Goal: Transaction & Acquisition: Purchase product/service

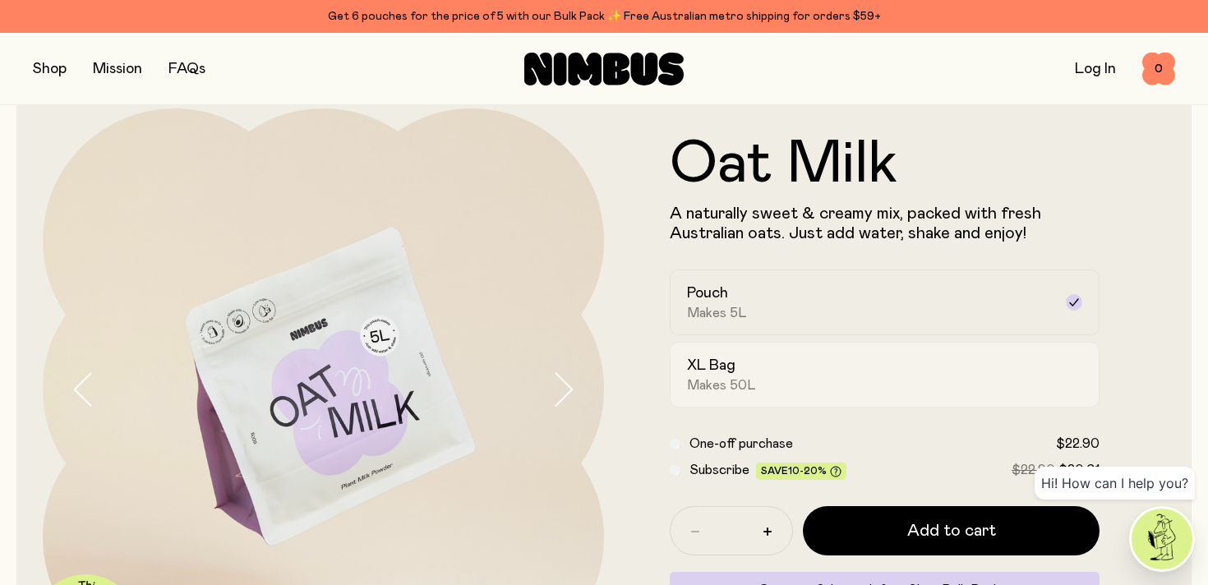
scroll to position [37, 0]
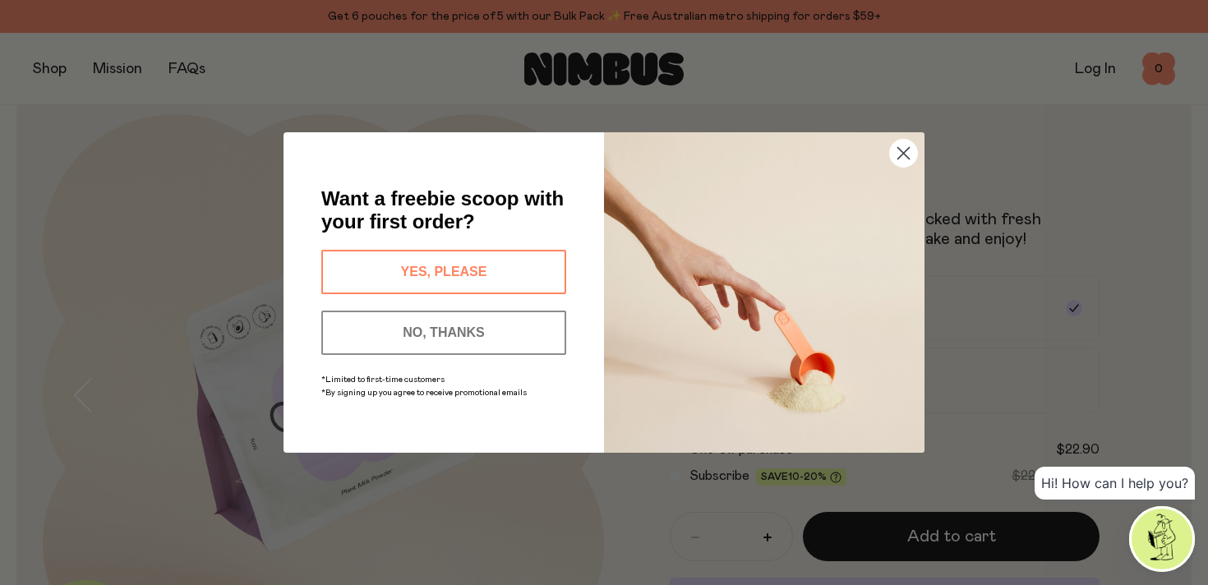
click at [900, 156] on icon "Close dialog" at bounding box center [904, 154] width 12 height 12
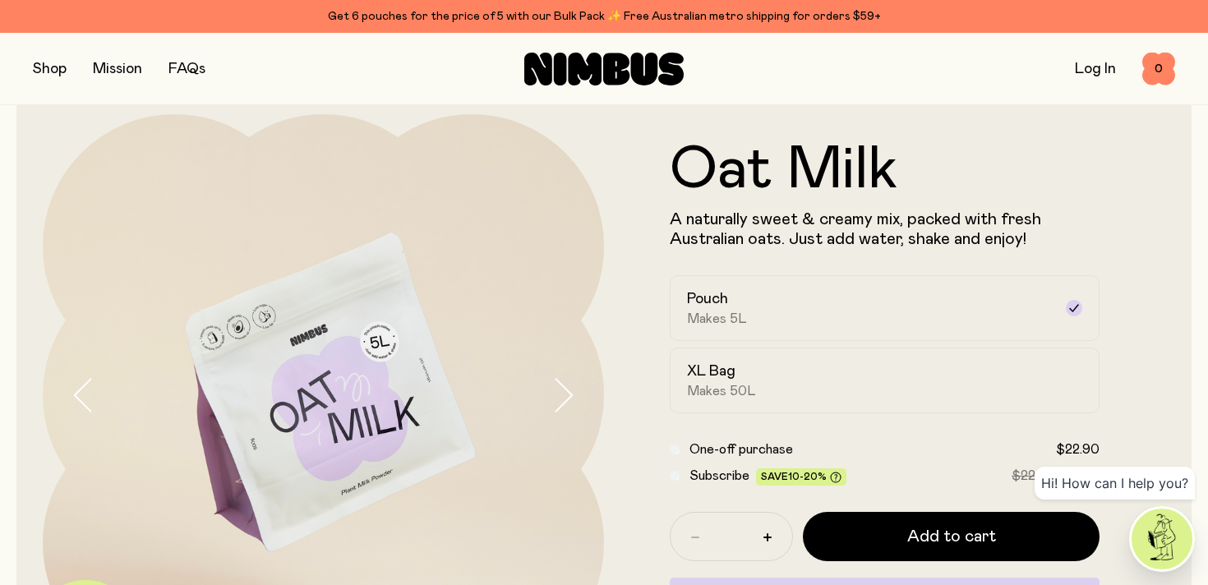
click at [1100, 69] on link "Log In" at bounding box center [1094, 69] width 41 height 15
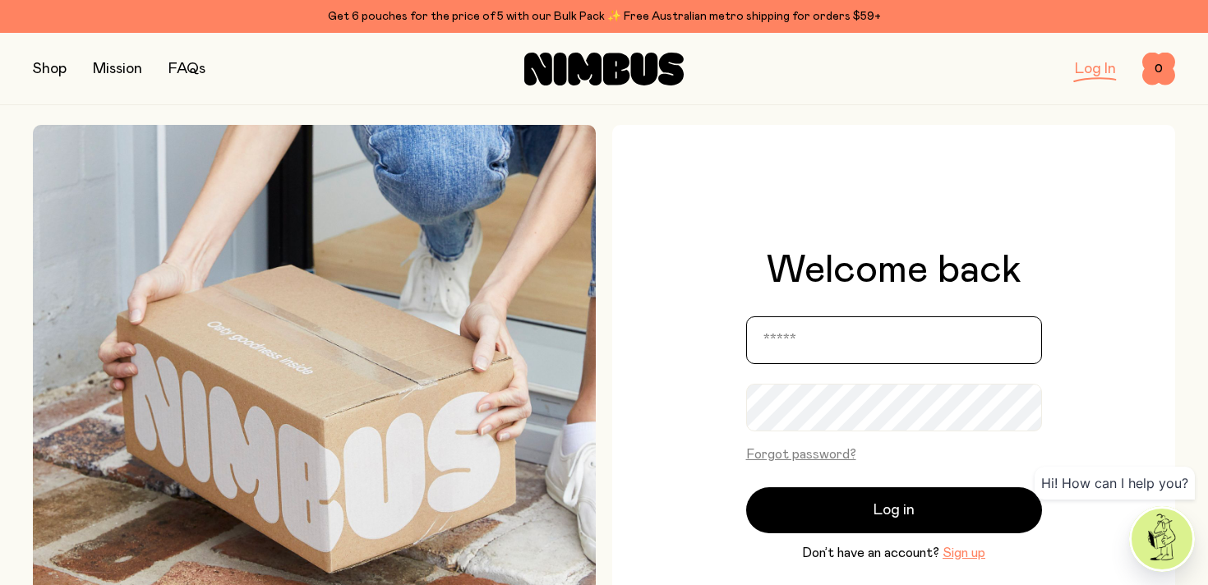
click at [838, 343] on input "email" at bounding box center [894, 340] width 296 height 48
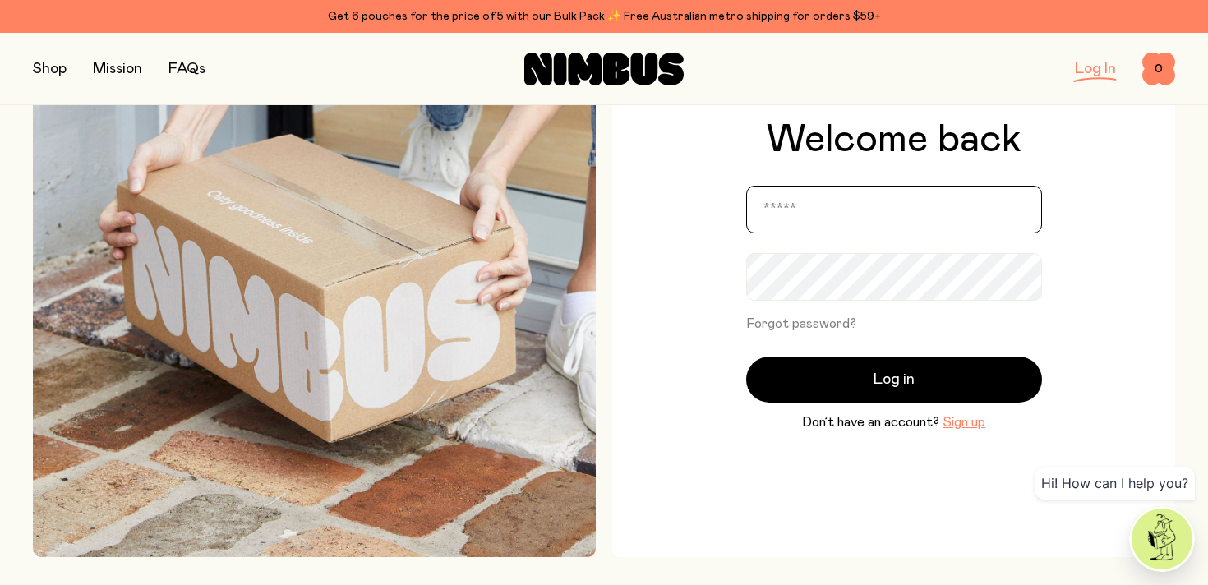
scroll to position [168, 0]
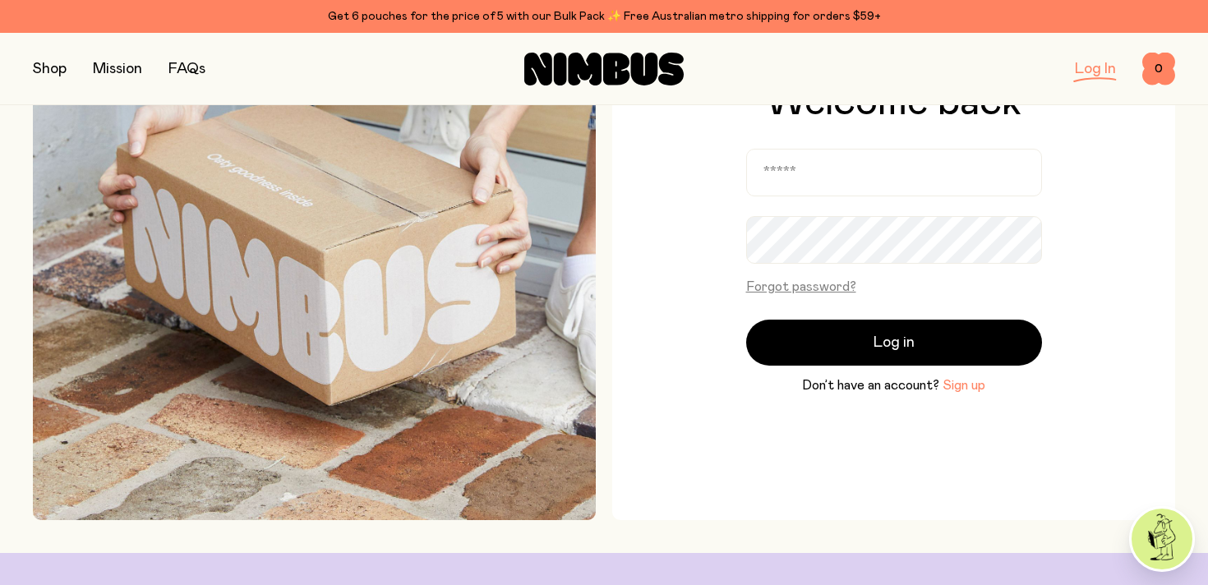
click at [964, 394] on button "Sign up" at bounding box center [963, 385] width 43 height 20
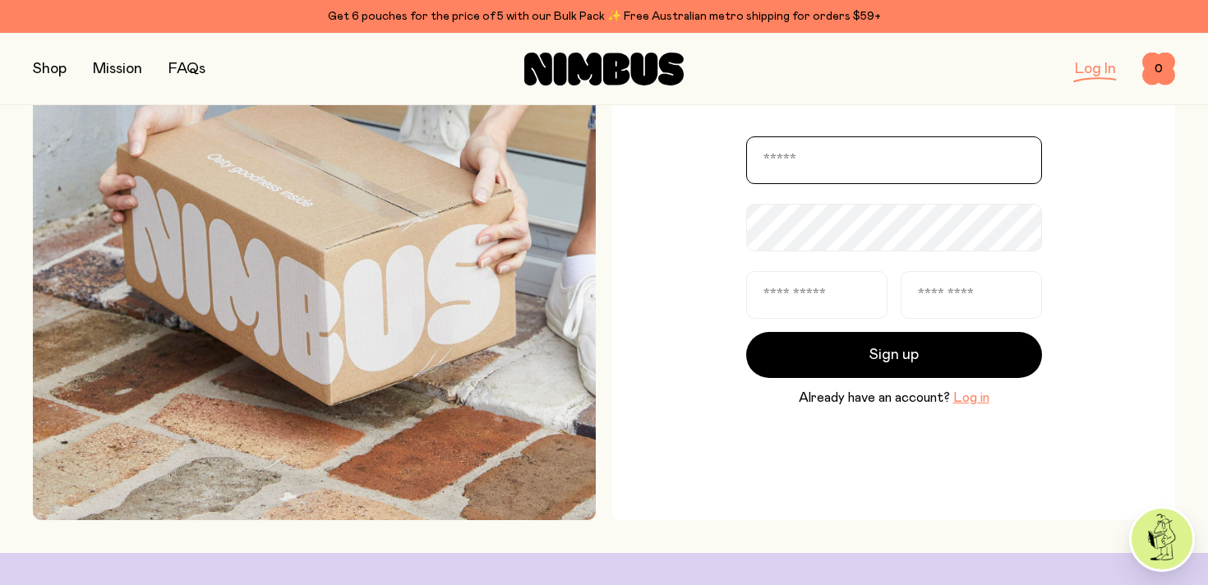
click at [836, 178] on input "email" at bounding box center [894, 160] width 296 height 48
type input "**********"
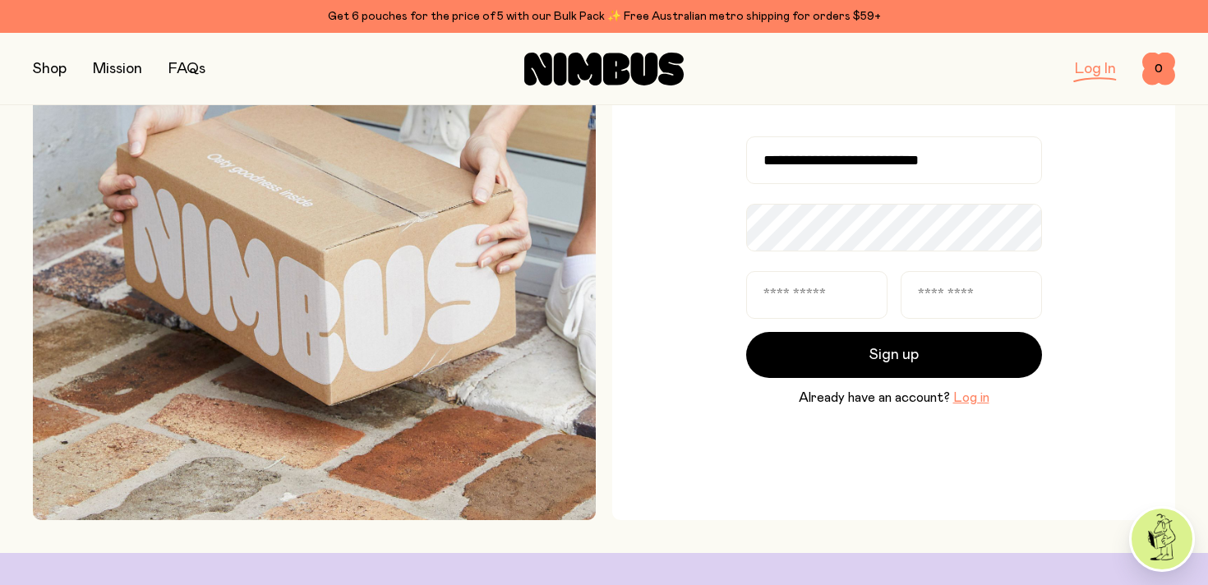
click at [687, 283] on div "**********" at bounding box center [893, 238] width 563 height 563
click at [784, 297] on input "text" at bounding box center [816, 289] width 141 height 48
type input "******"
click at [950, 278] on input "text" at bounding box center [970, 289] width 141 height 48
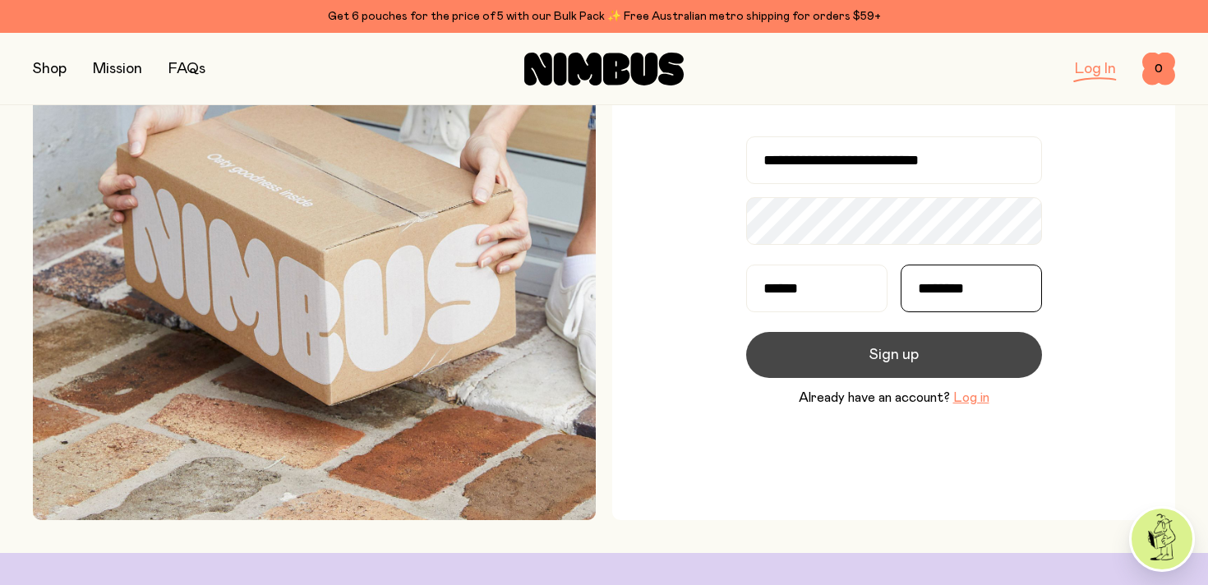
type input "********"
click at [930, 357] on button "Sign up" at bounding box center [894, 355] width 296 height 46
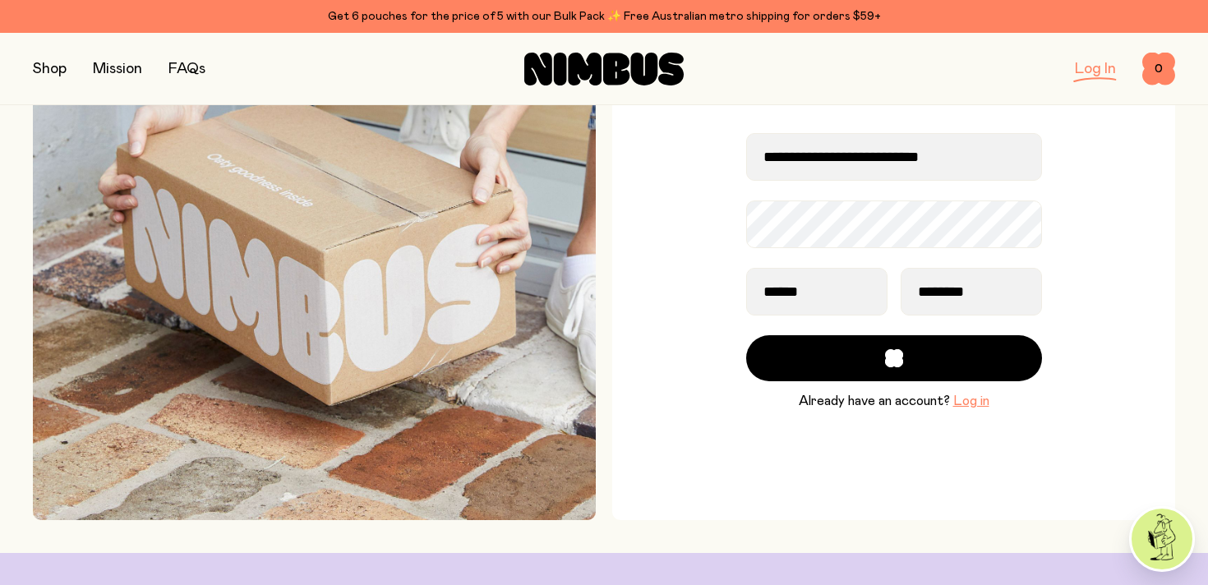
scroll to position [164, 0]
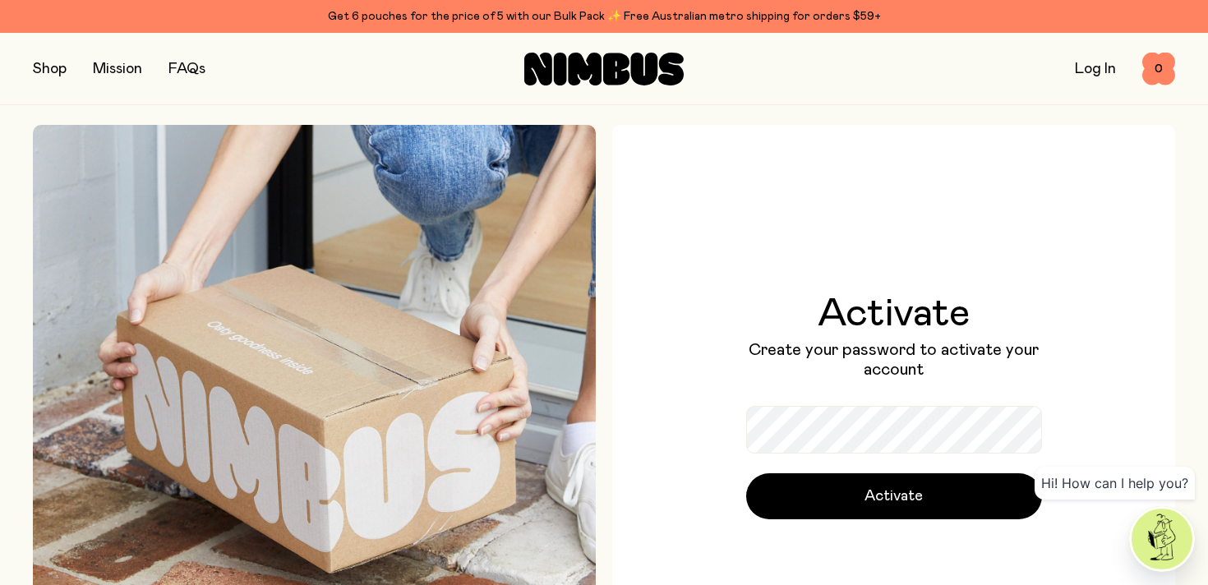
click at [709, 368] on div "Activate Create your password to activate your account Activate" at bounding box center [893, 406] width 563 height 563
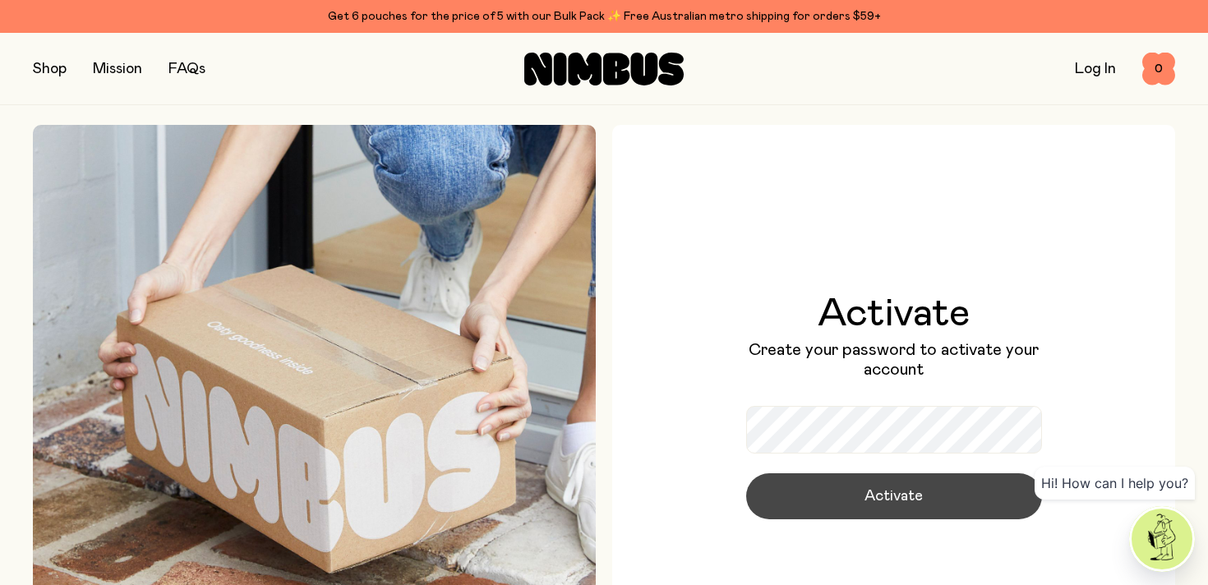
click at [865, 499] on span "Activate" at bounding box center [893, 496] width 58 height 23
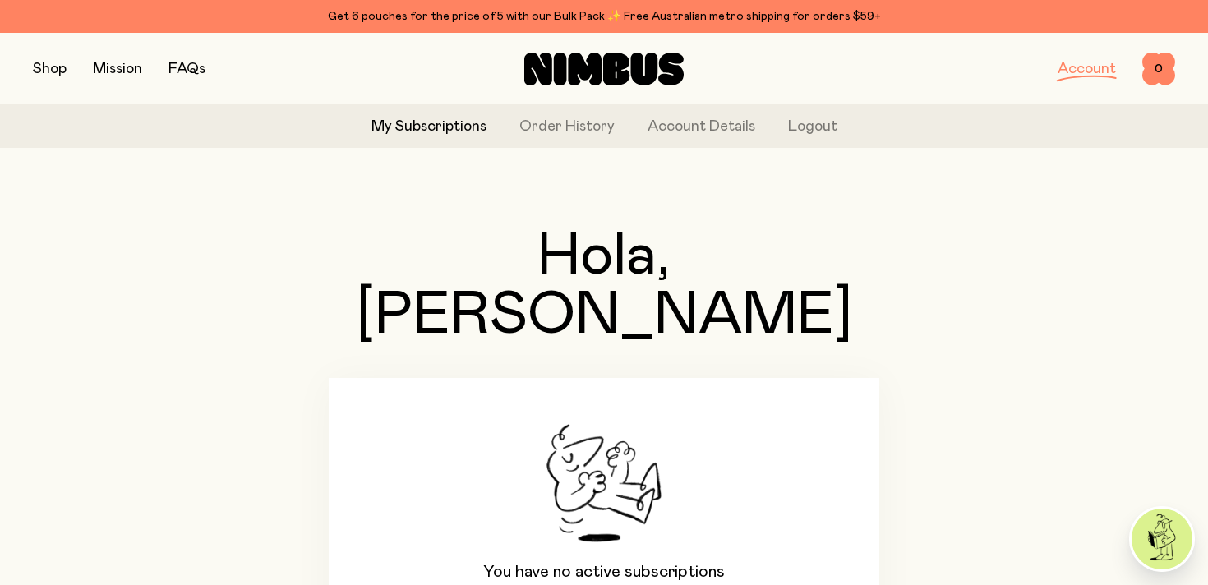
click at [57, 67] on button "button" at bounding box center [50, 69] width 34 height 23
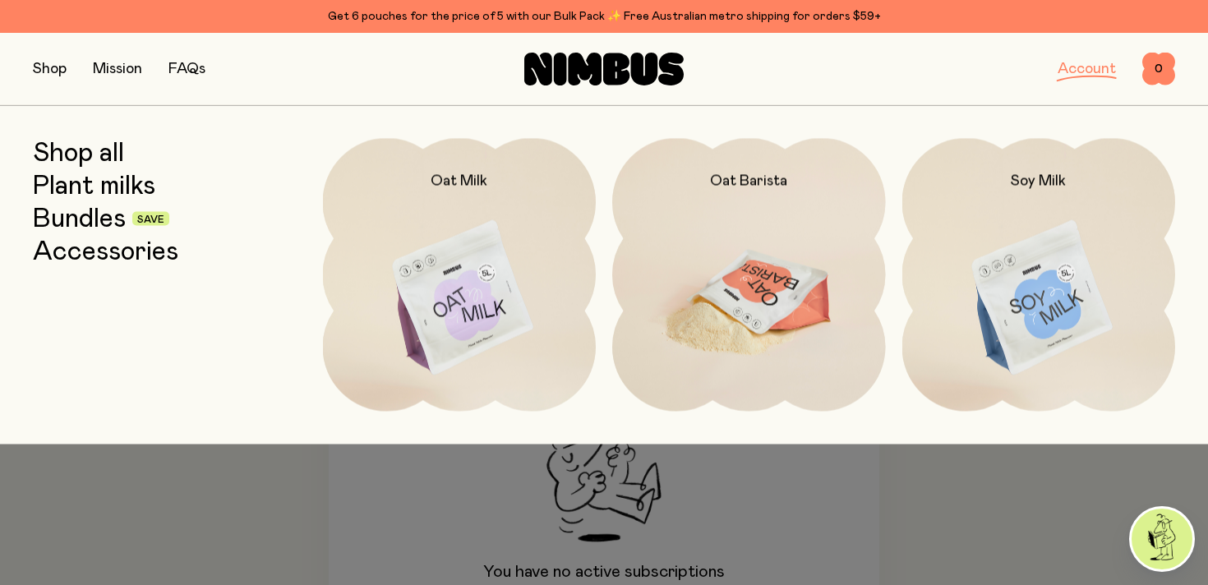
click at [726, 317] on img at bounding box center [749, 298] width 274 height 321
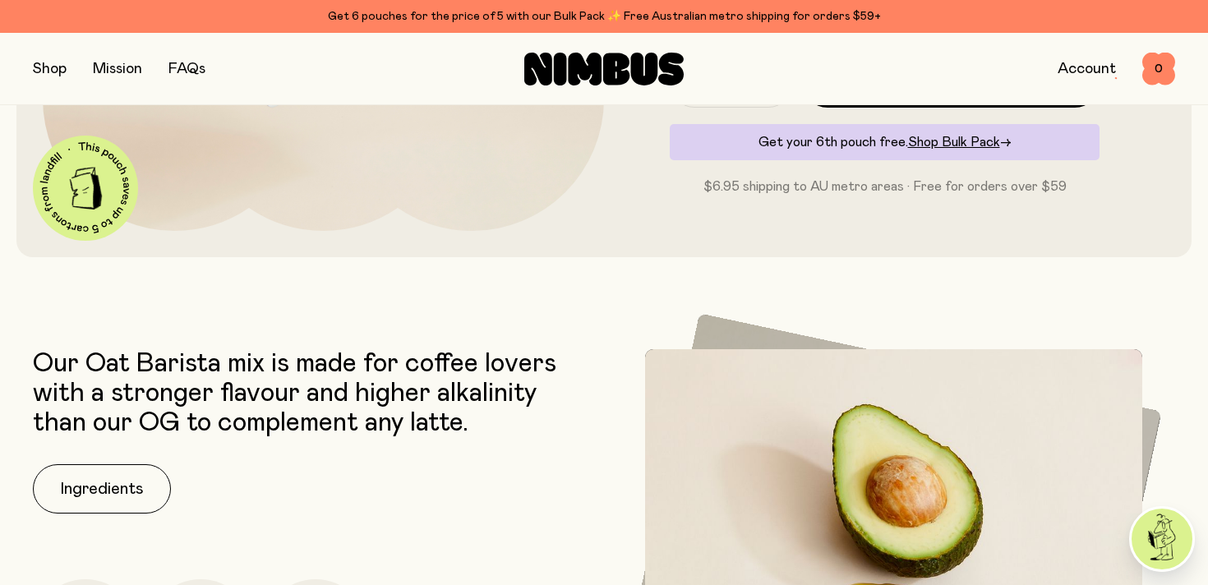
scroll to position [491, 0]
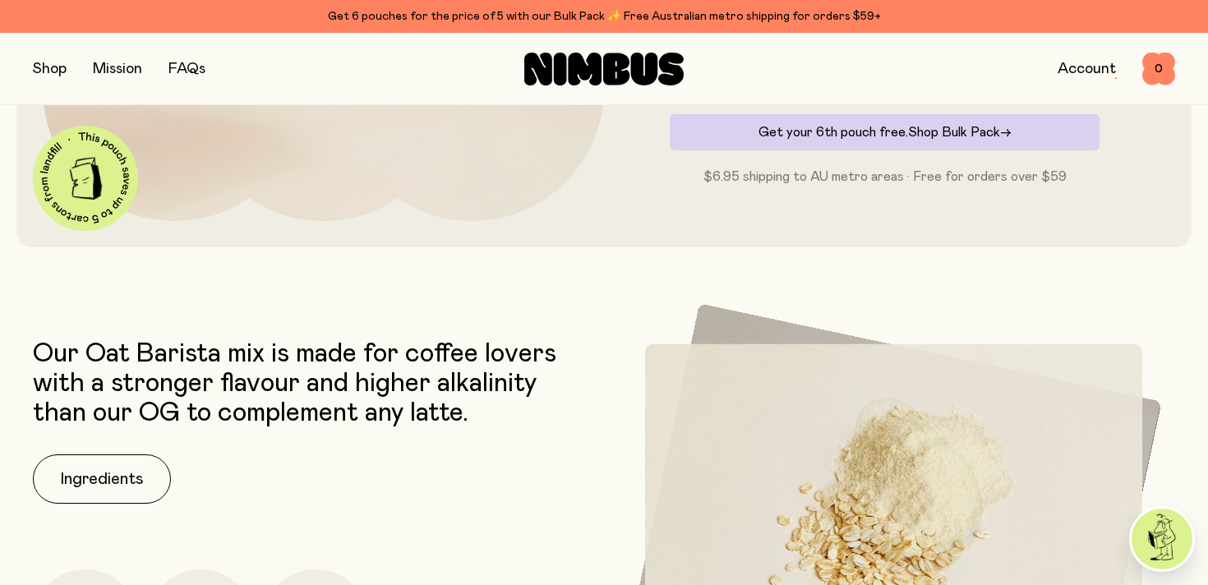
click at [951, 134] on span "Shop Bulk Pack" at bounding box center [954, 132] width 92 height 13
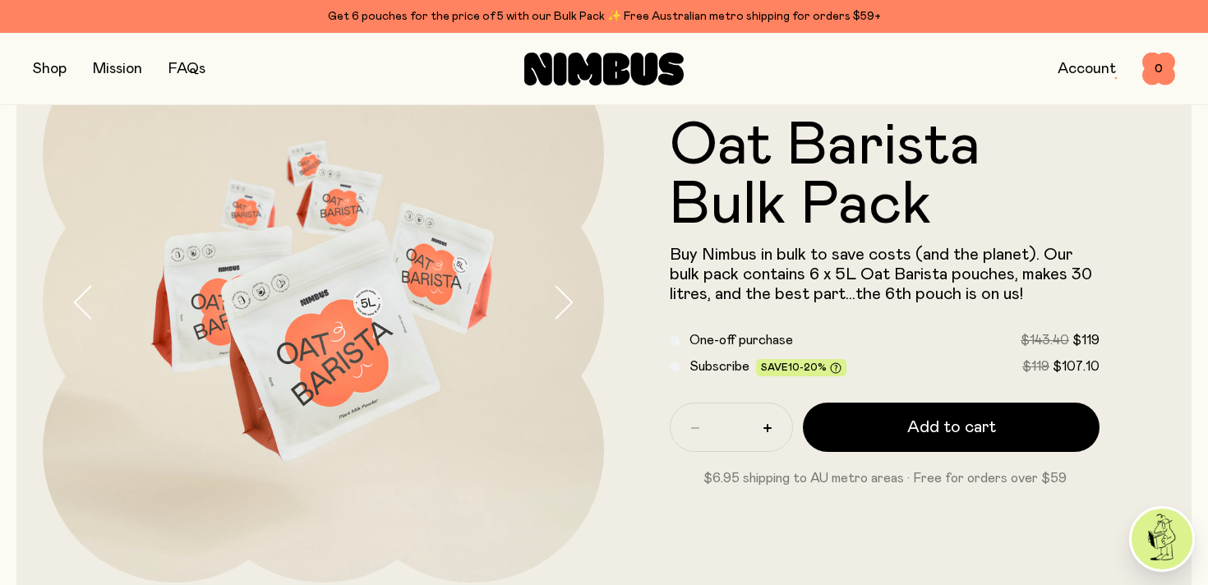
scroll to position [133, 0]
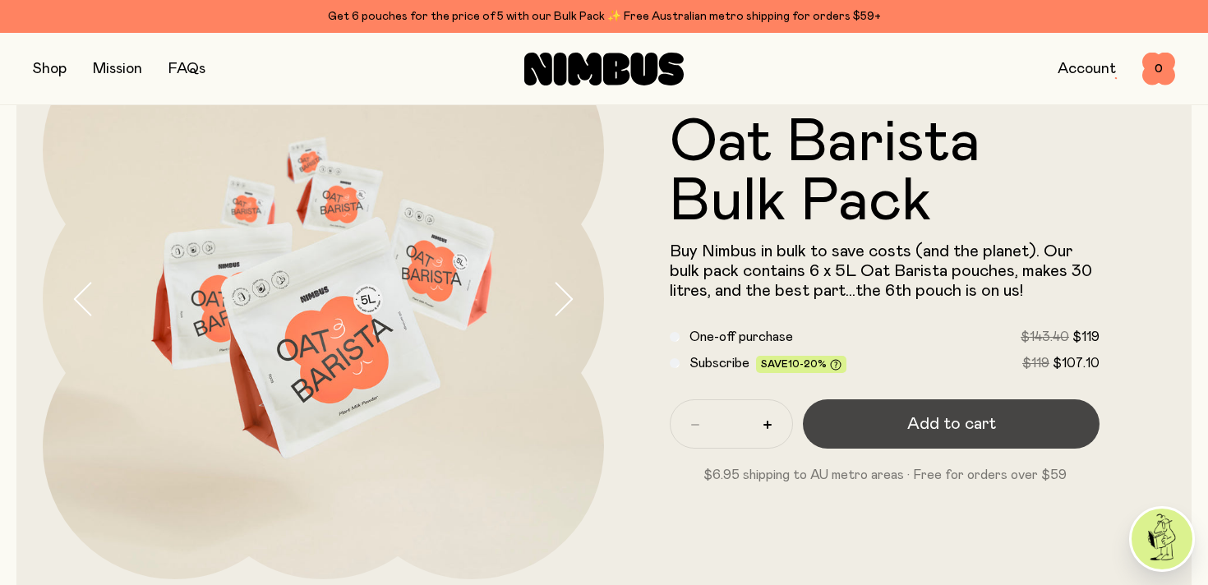
click at [905, 420] on button "Add to cart" at bounding box center [951, 423] width 297 height 49
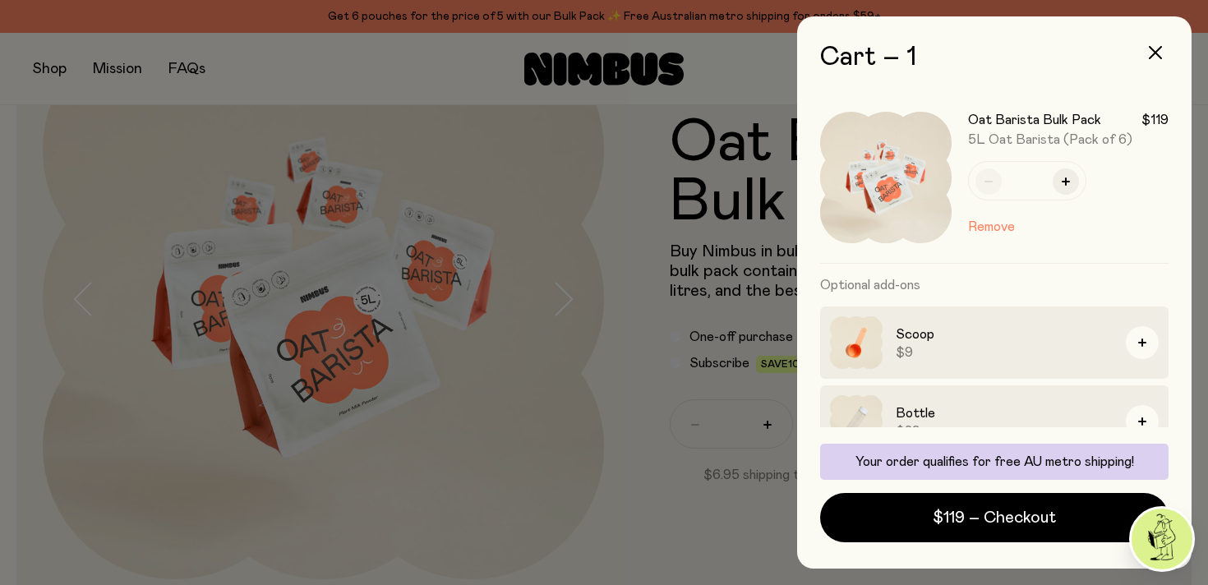
scroll to position [109, 0]
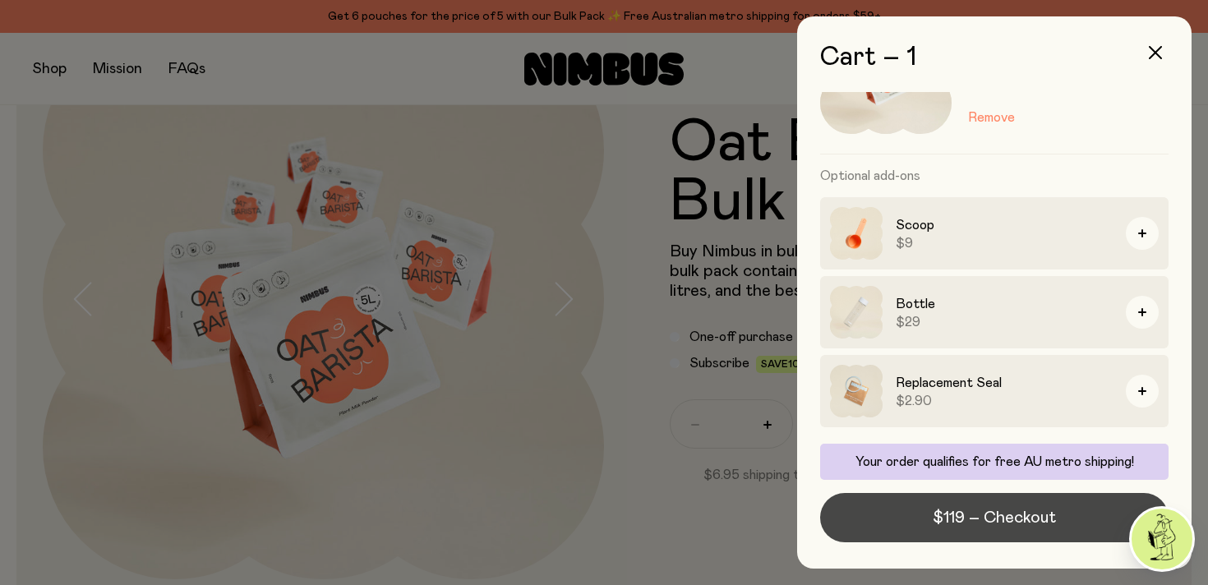
click at [1000, 532] on button "$119 – Checkout" at bounding box center [994, 517] width 348 height 49
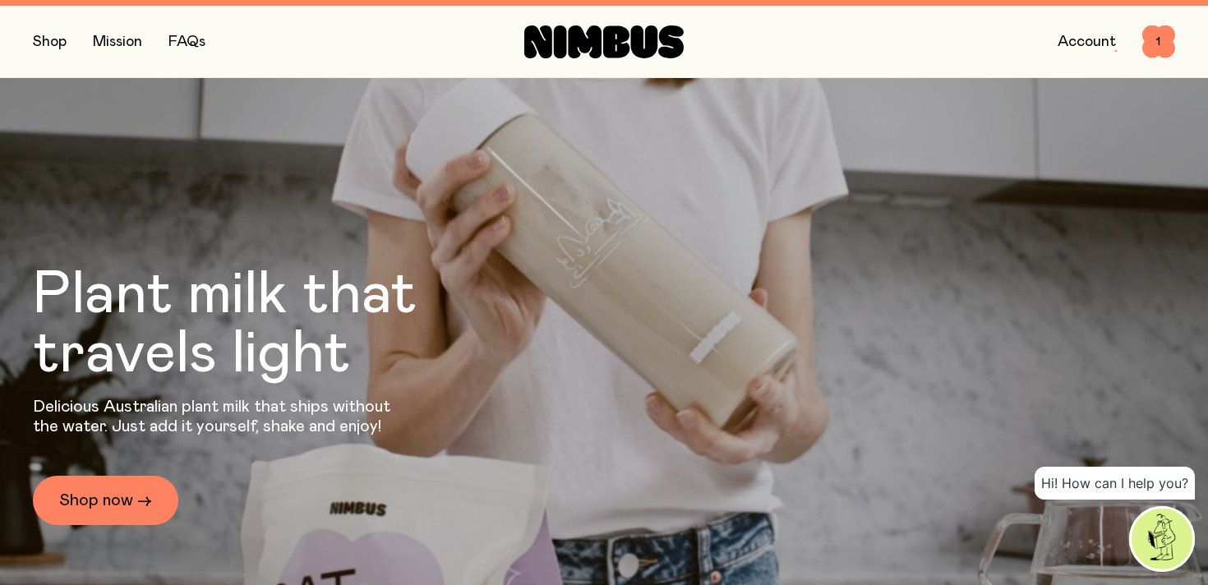
click at [61, 34] on div "Shop Mission FAQs Account 1 1" at bounding box center [604, 41] width 1142 height 71
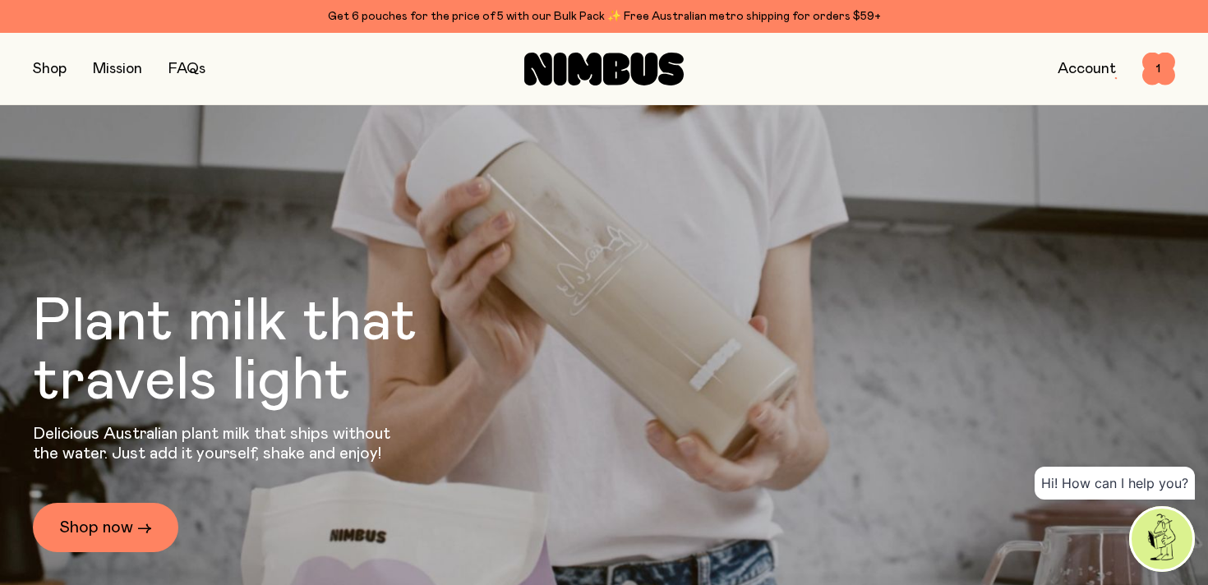
click at [35, 69] on button "button" at bounding box center [50, 69] width 34 height 23
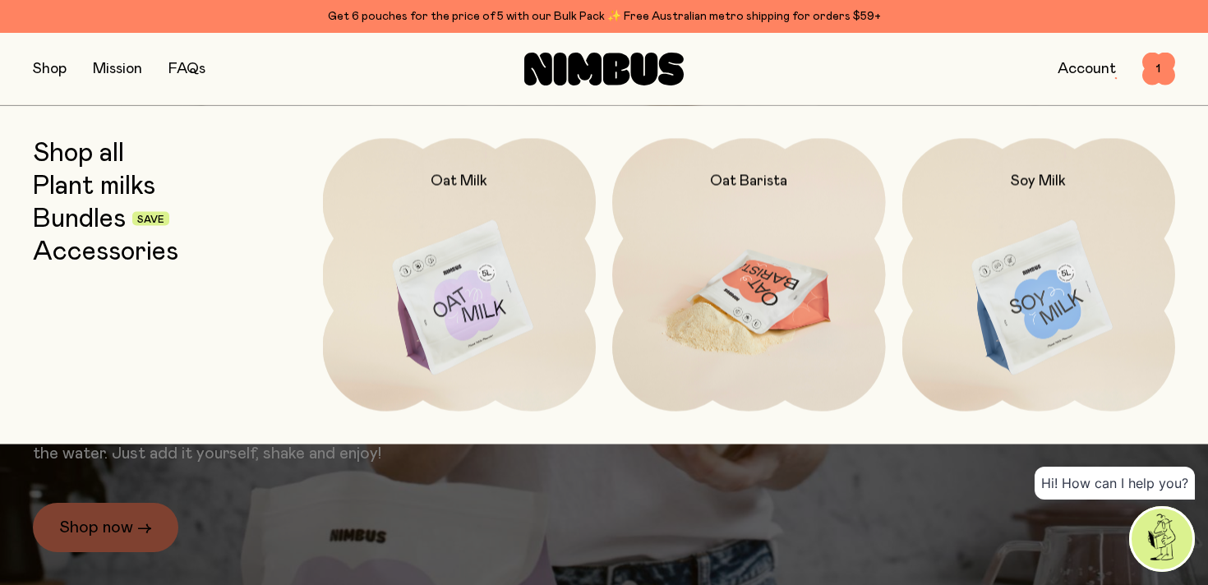
click at [781, 255] on img at bounding box center [749, 298] width 274 height 321
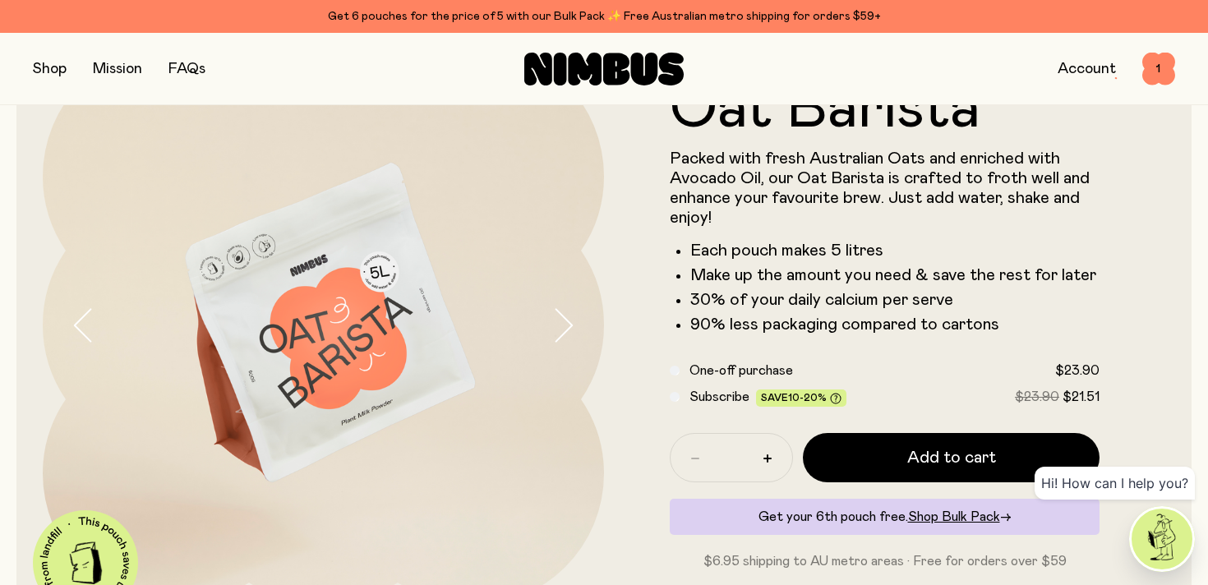
scroll to position [120, 0]
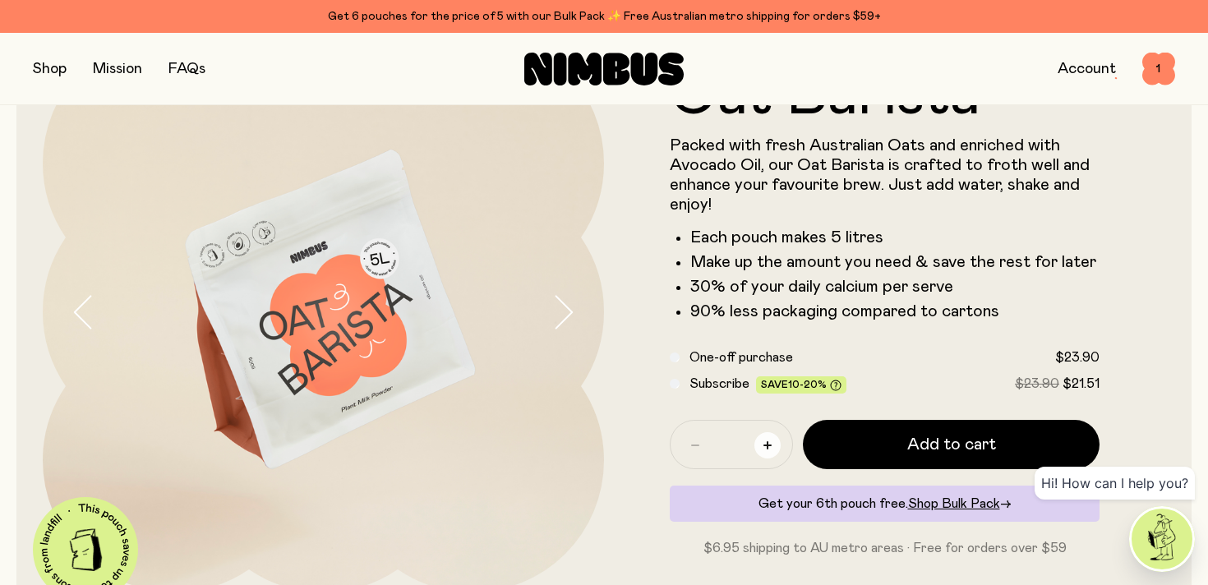
click at [766, 446] on icon "button" at bounding box center [767, 445] width 8 height 8
type input "*"
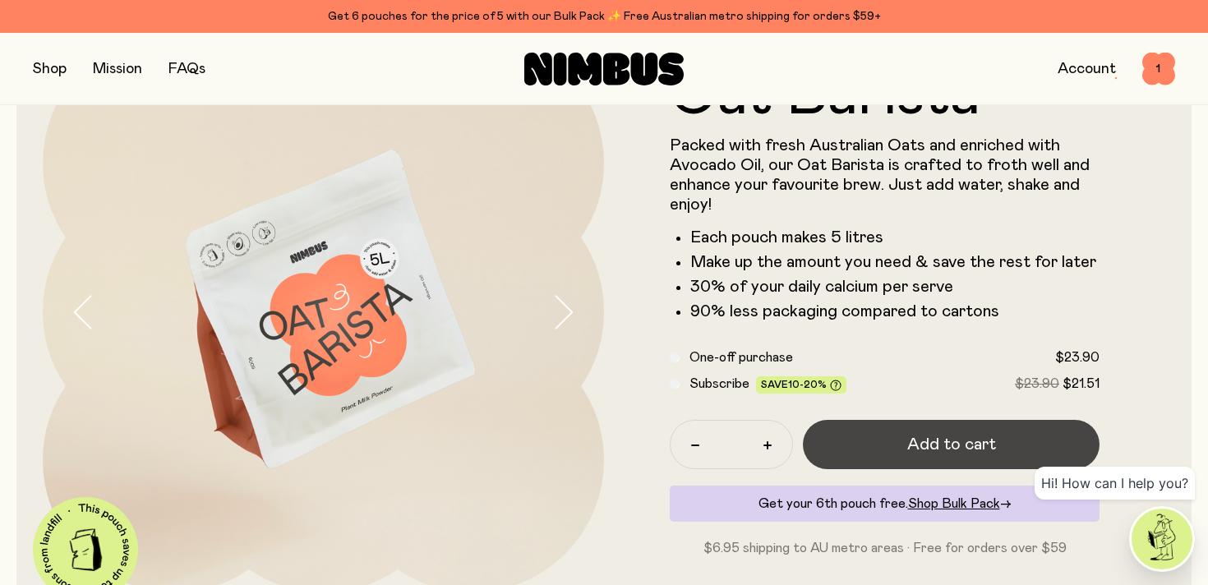
click at [872, 440] on button "Add to cart" at bounding box center [951, 444] width 297 height 49
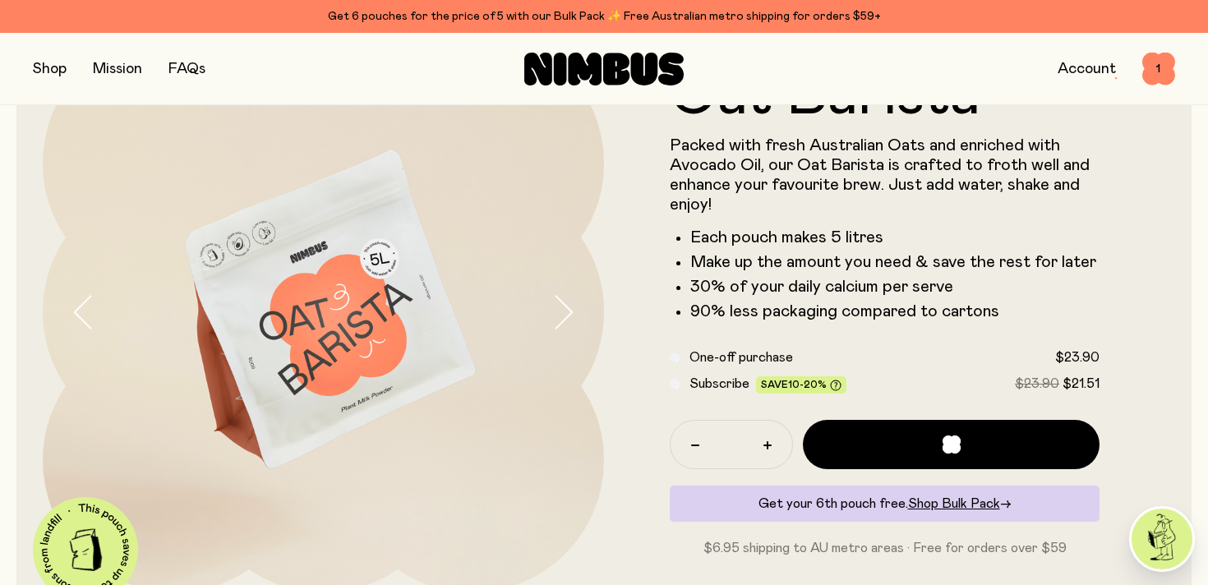
scroll to position [0, 0]
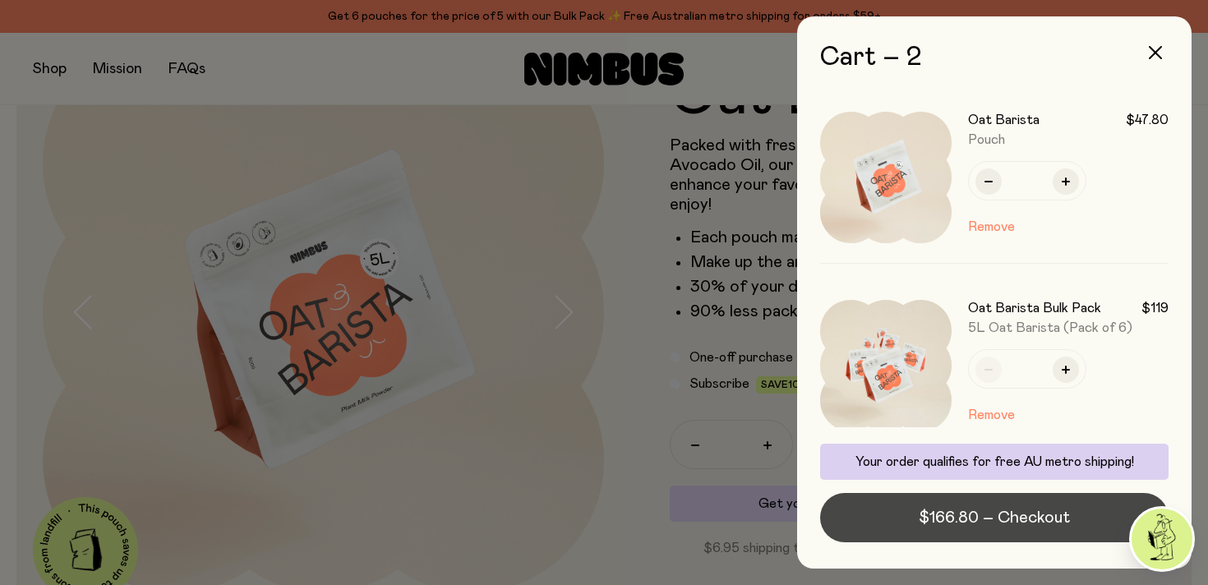
click at [906, 518] on button "$166.80 – Checkout" at bounding box center [994, 517] width 348 height 49
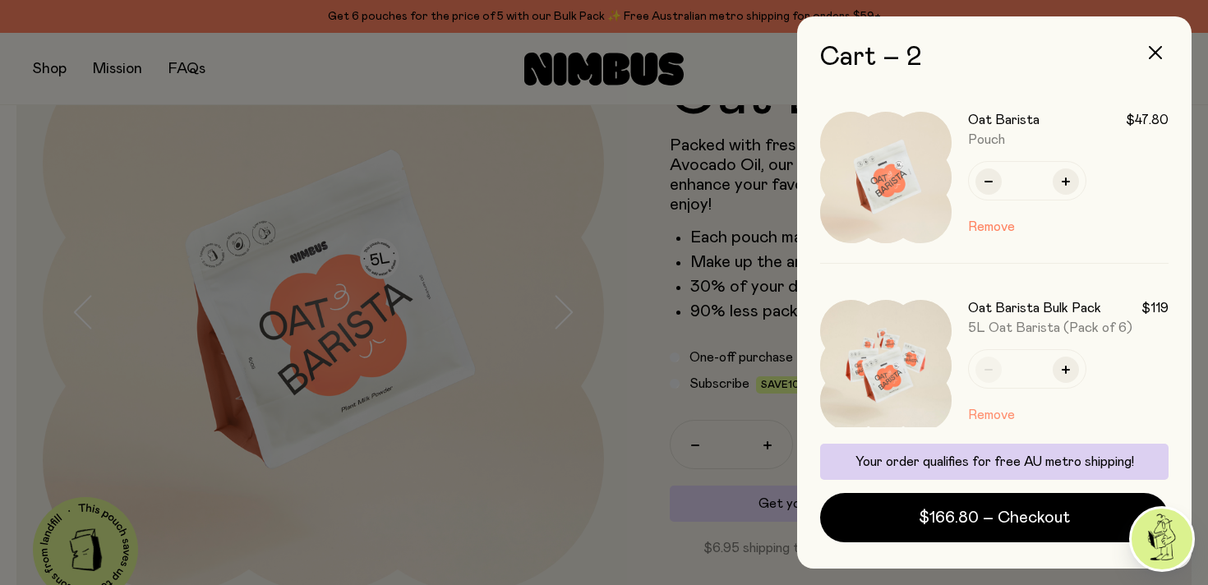
click at [996, 412] on button "Remove" at bounding box center [991, 415] width 47 height 20
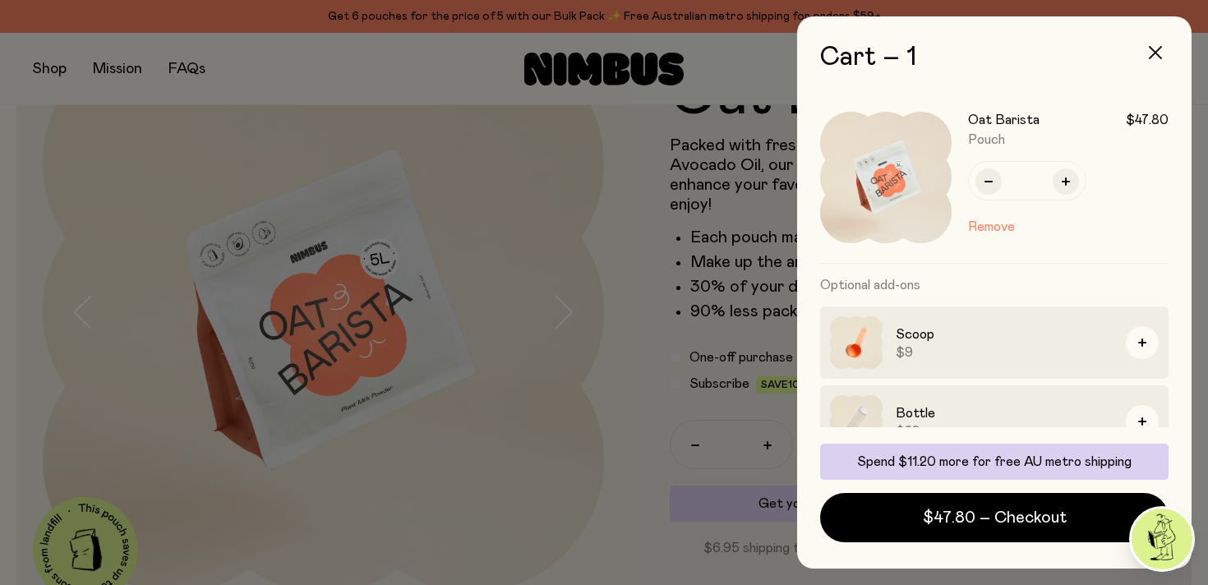
click at [1162, 49] on button "button" at bounding box center [1154, 52] width 39 height 39
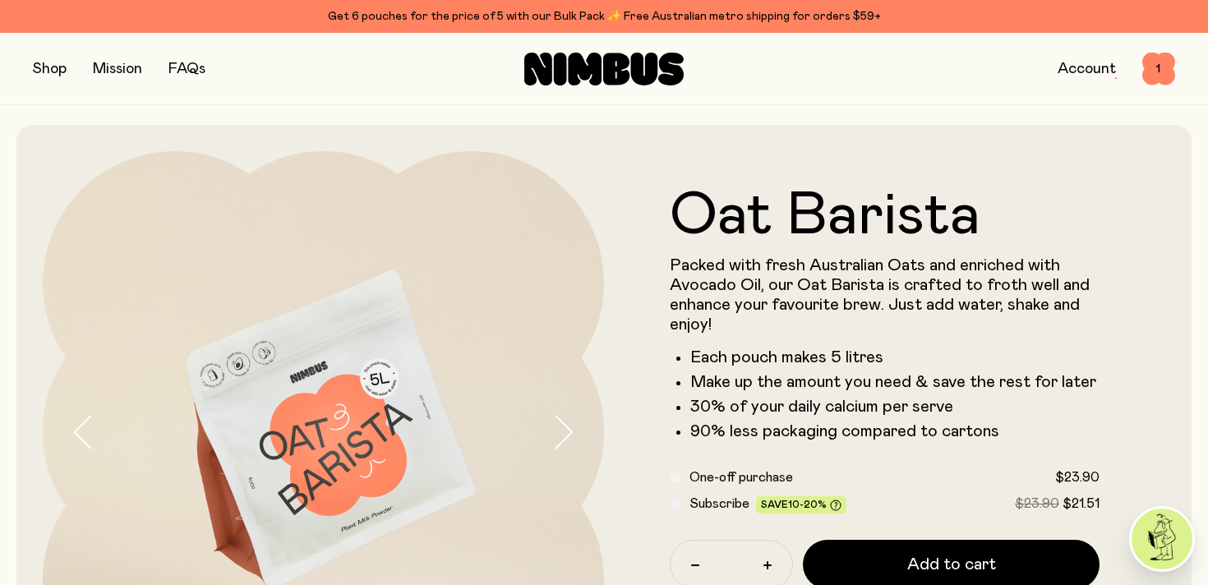
scroll to position [120, 0]
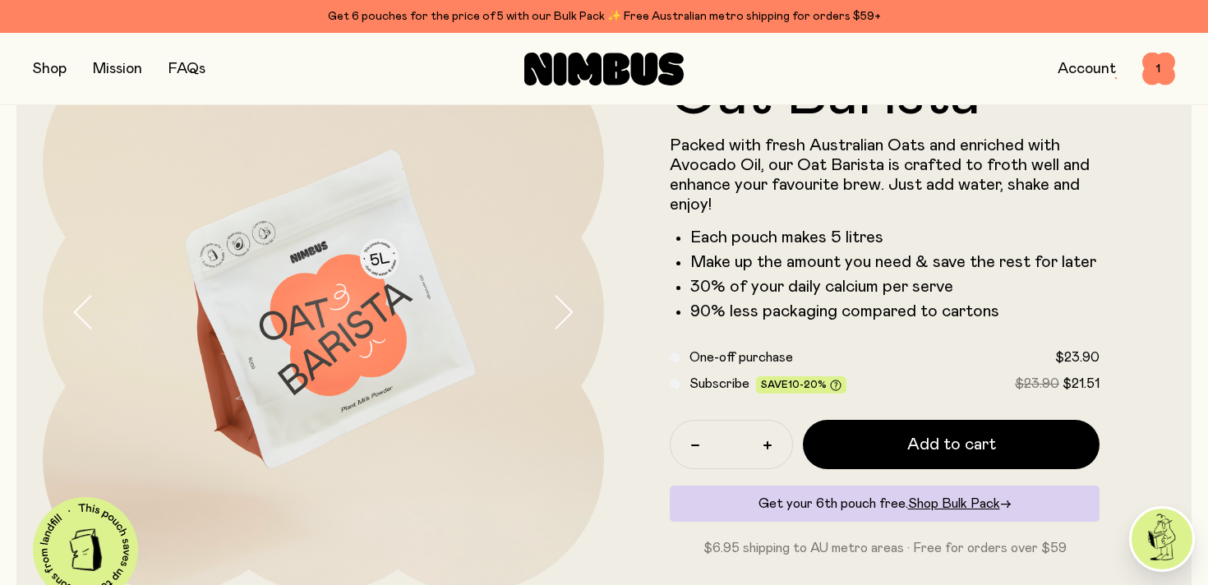
click at [48, 62] on button "button" at bounding box center [50, 69] width 34 height 23
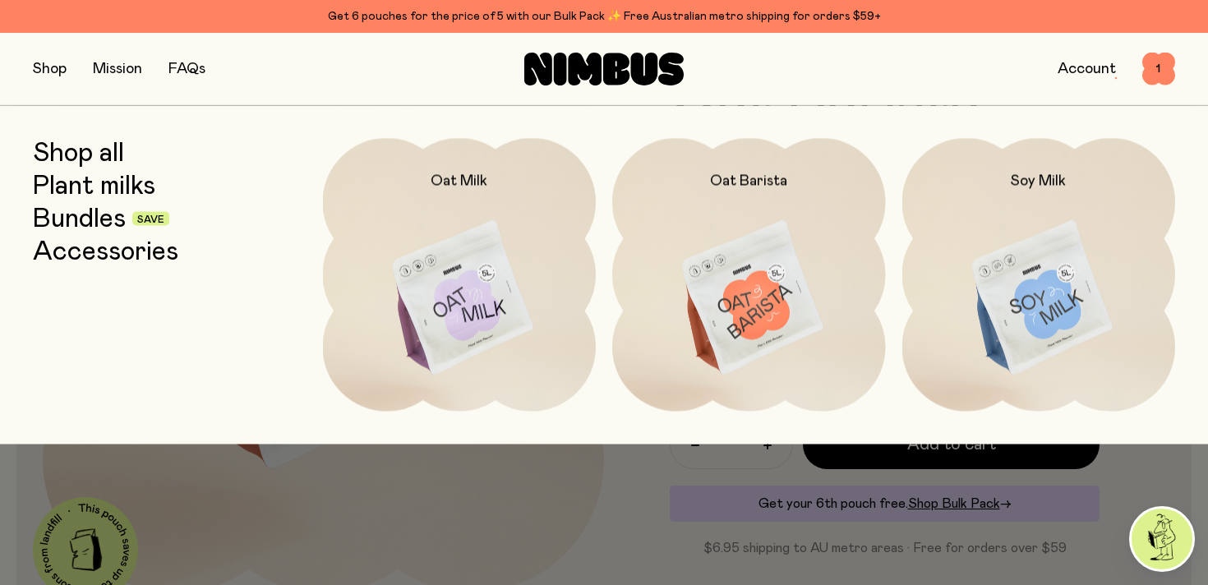
click at [97, 156] on link "Shop all" at bounding box center [78, 153] width 91 height 30
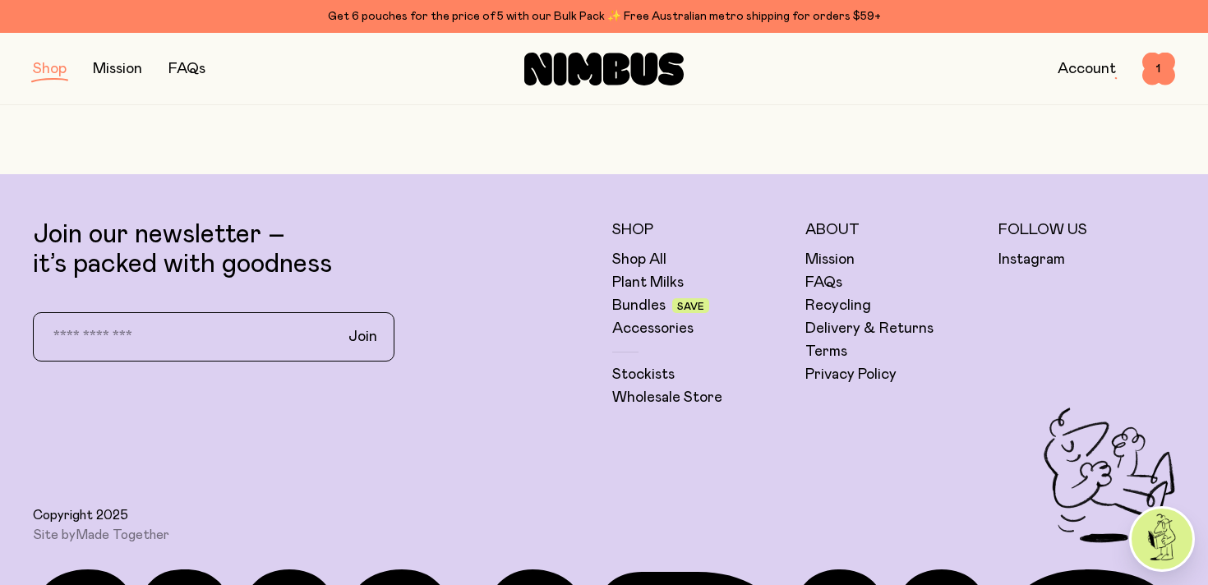
scroll to position [2858, 0]
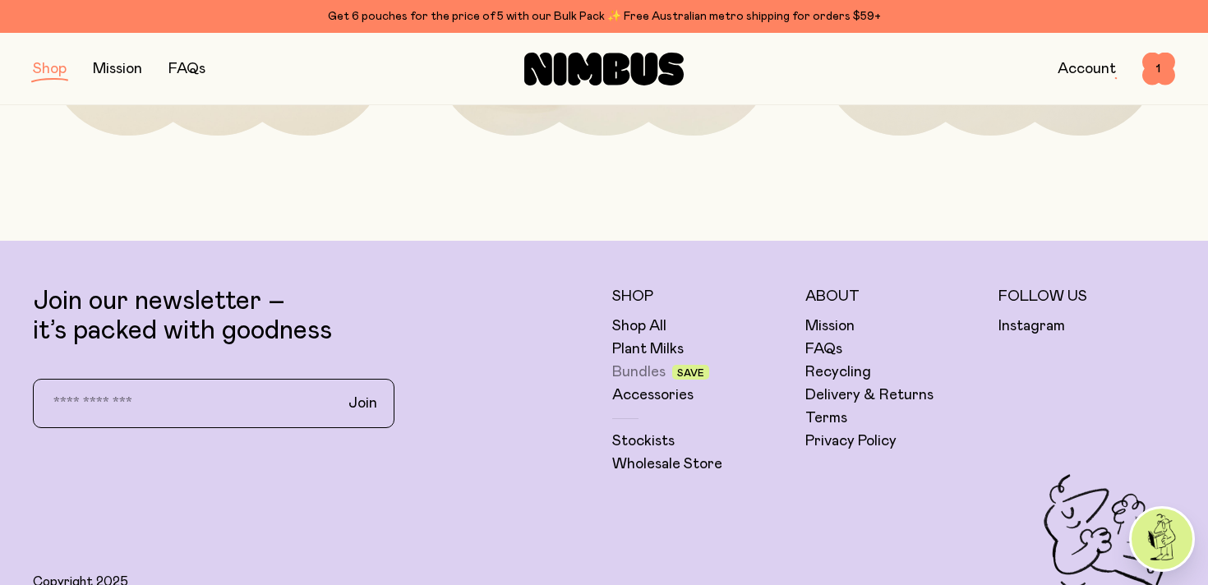
click at [631, 374] on link "Bundles" at bounding box center [638, 372] width 53 height 20
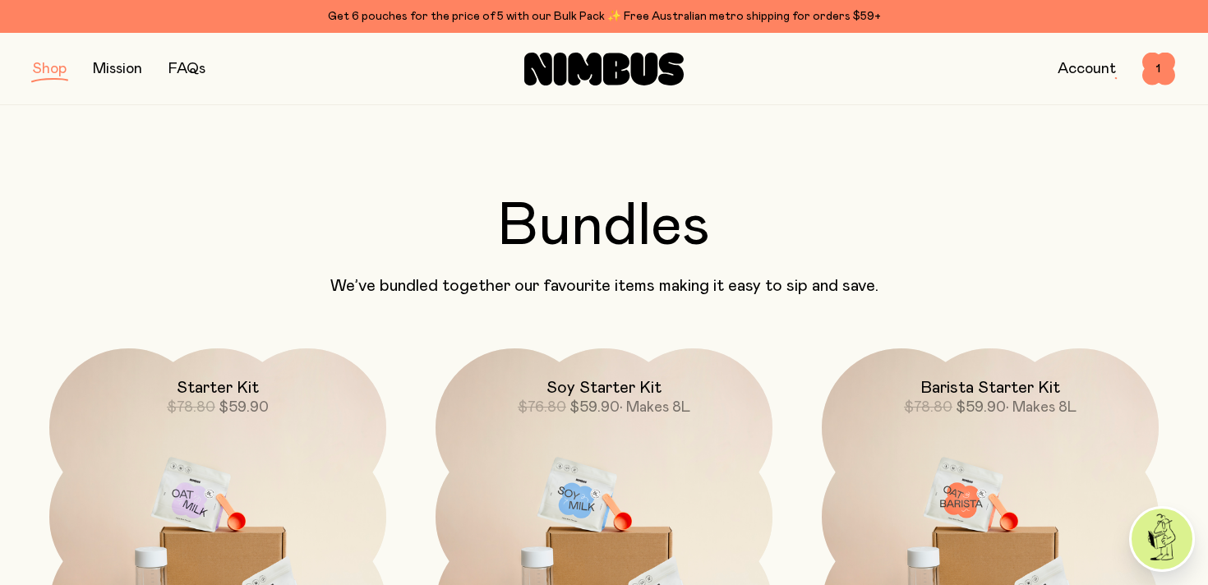
click at [53, 68] on button "button" at bounding box center [50, 69] width 34 height 23
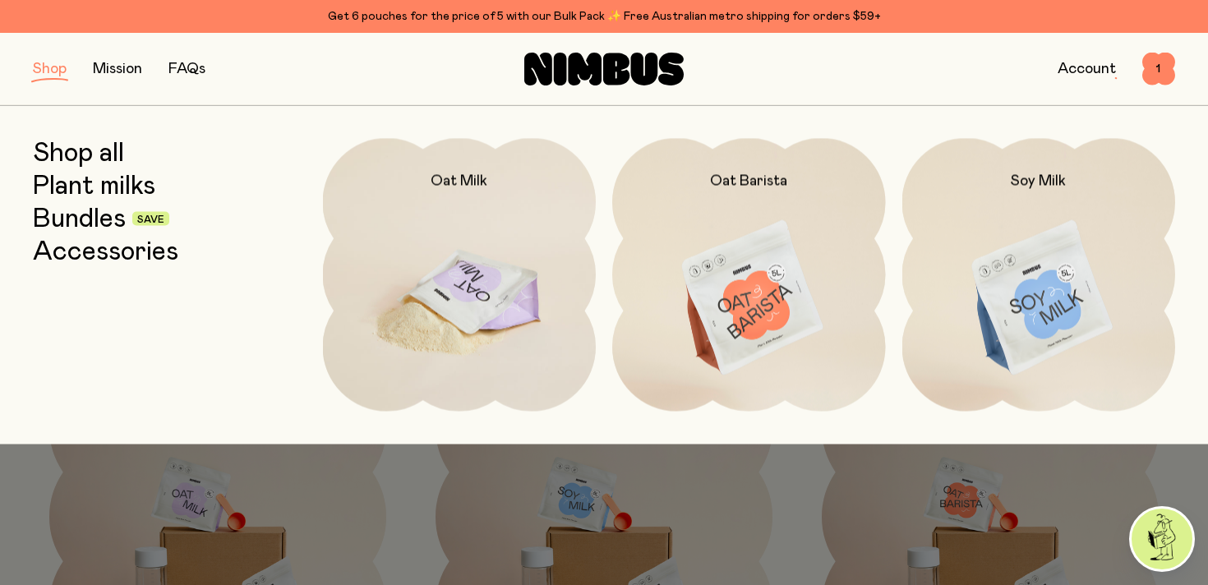
click at [430, 254] on img at bounding box center [460, 298] width 274 height 321
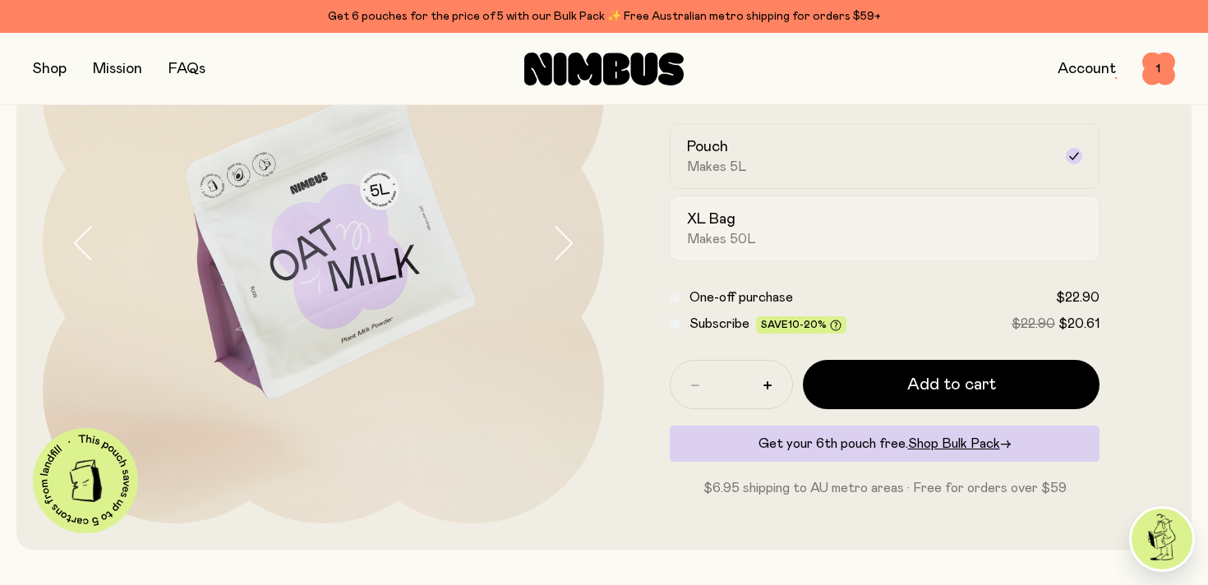
scroll to position [192, 0]
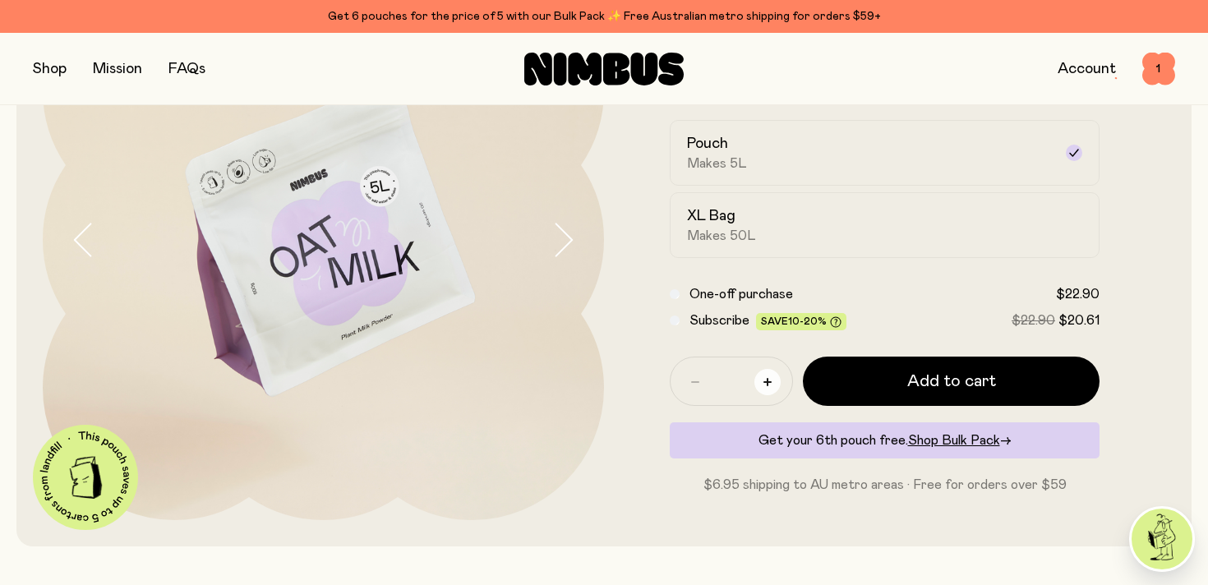
click at [771, 382] on button "button" at bounding box center [767, 382] width 26 height 26
type input "*"
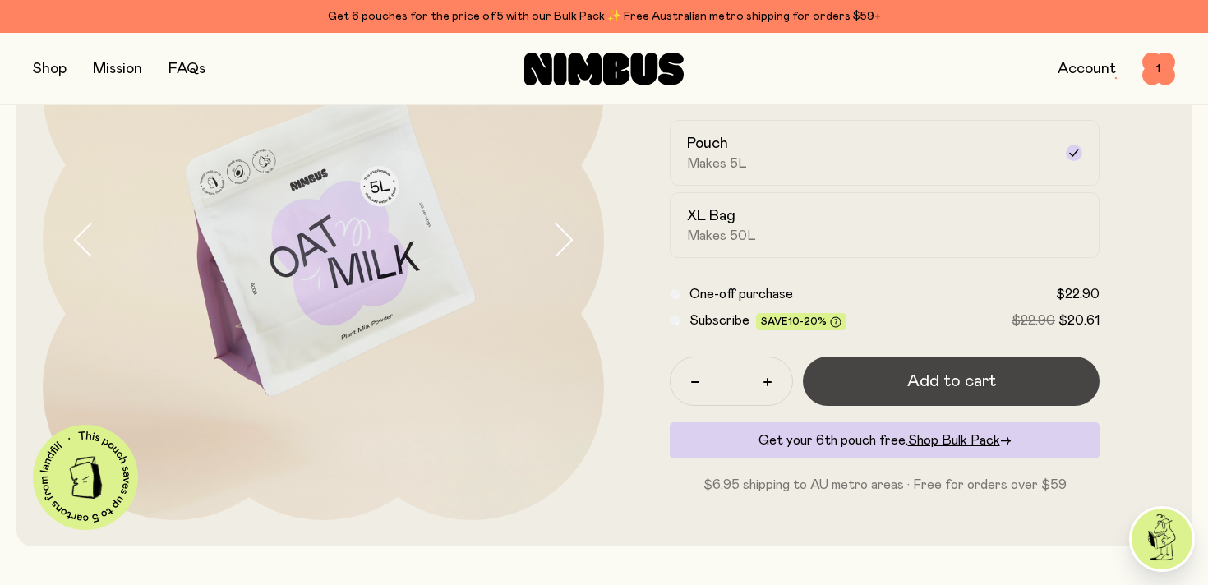
click at [860, 384] on button "Add to cart" at bounding box center [951, 381] width 297 height 49
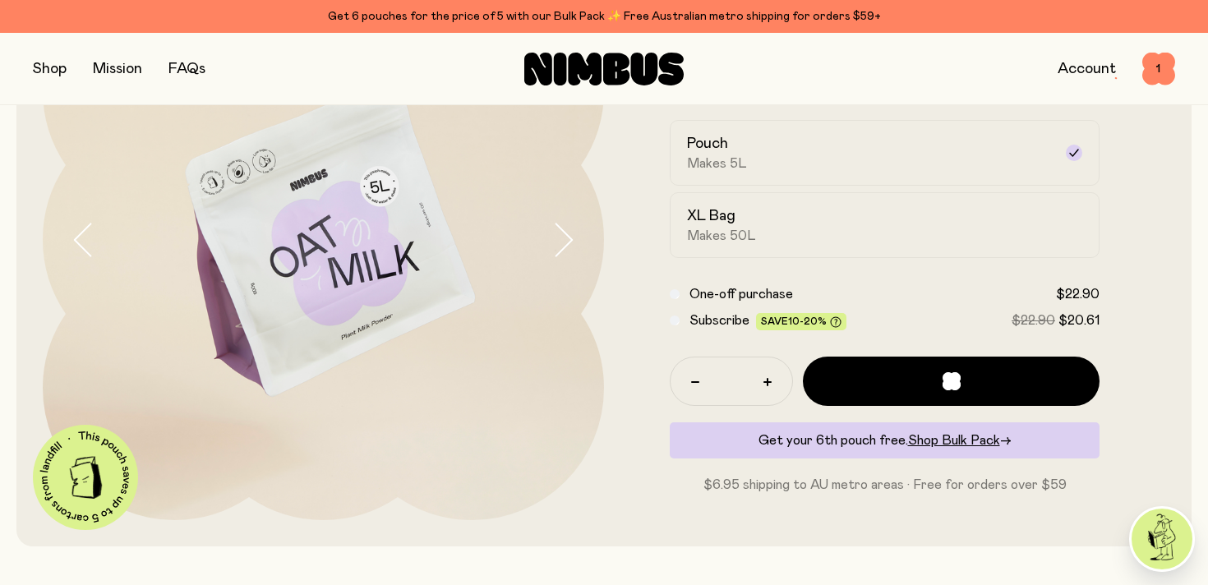
scroll to position [0, 0]
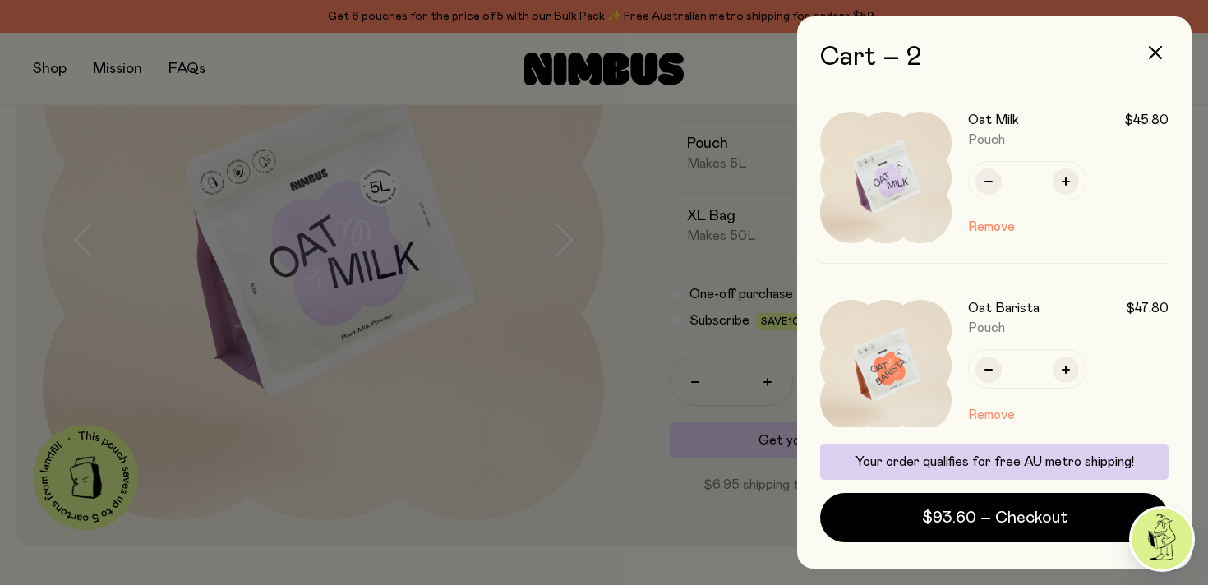
click at [982, 416] on button "Remove" at bounding box center [991, 415] width 47 height 20
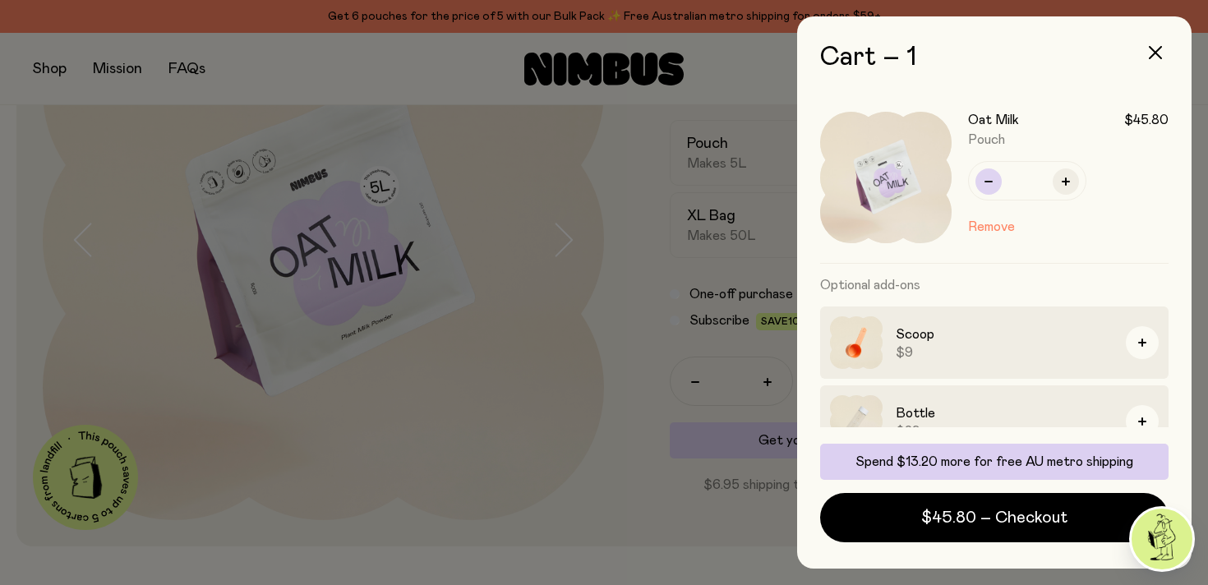
click at [989, 185] on button "button" at bounding box center [988, 181] width 26 height 26
type input "*"
click at [630, 312] on div at bounding box center [604, 292] width 1208 height 585
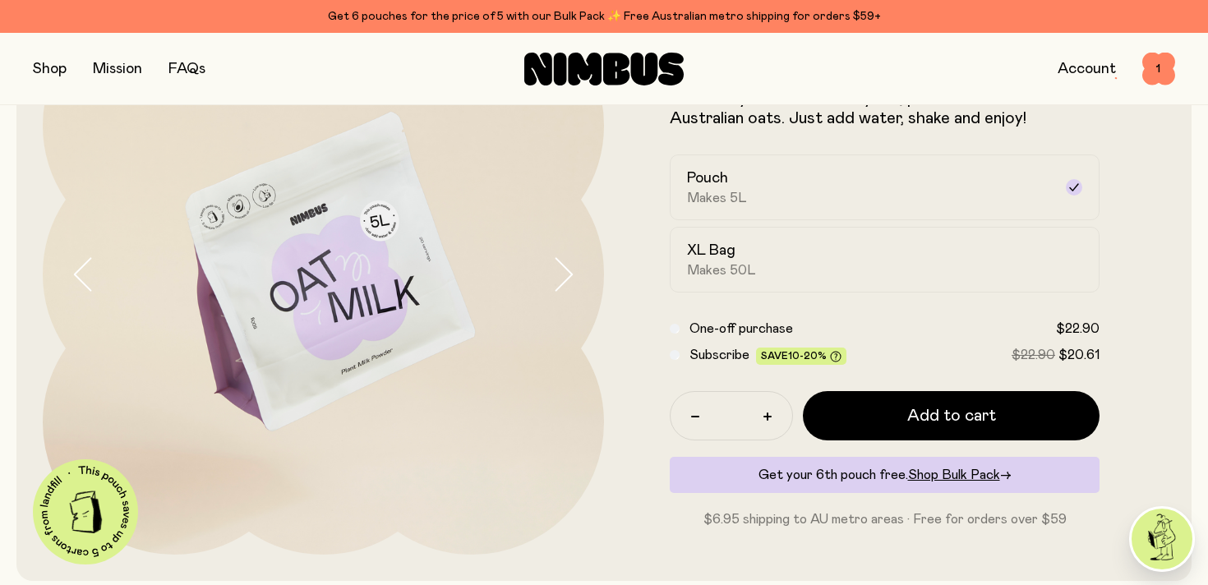
scroll to position [117, 0]
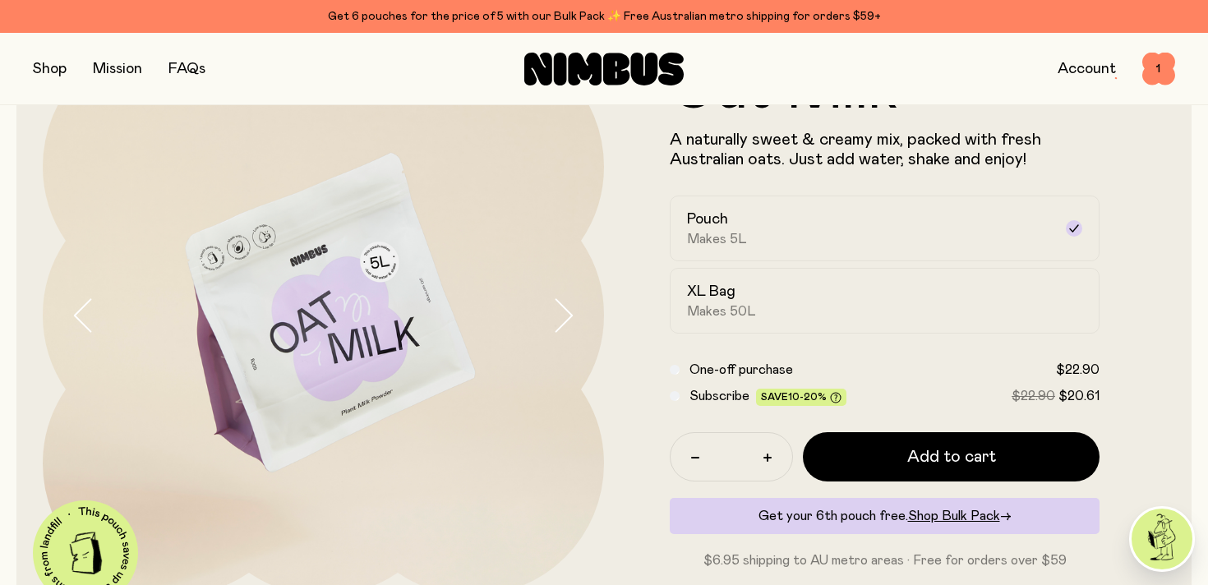
click at [53, 70] on button "button" at bounding box center [50, 69] width 34 height 23
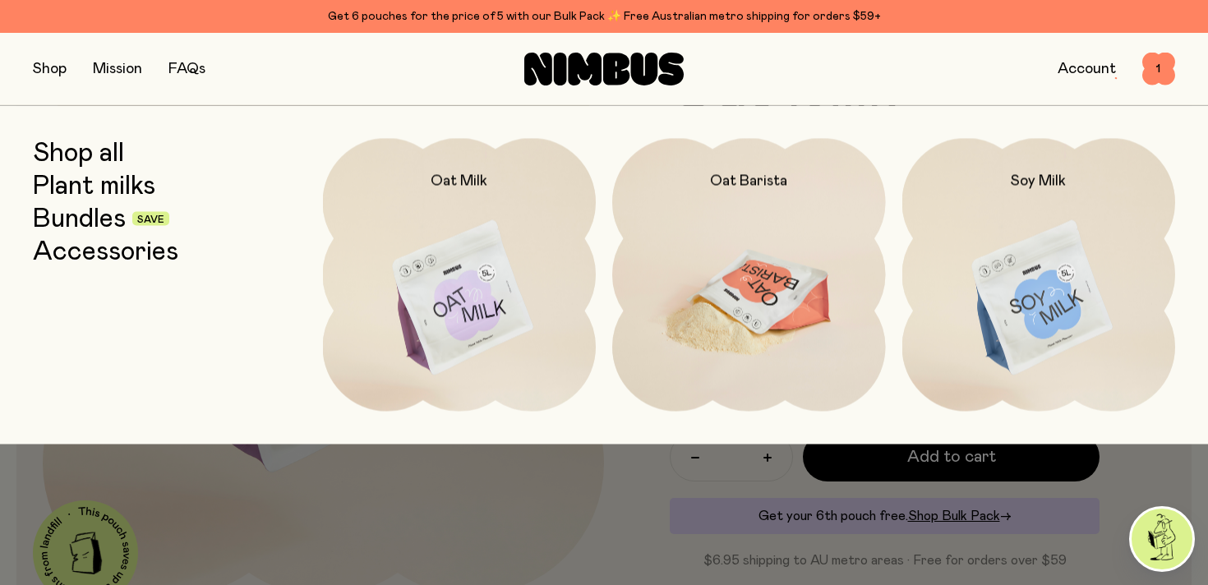
click at [744, 234] on img at bounding box center [749, 298] width 274 height 321
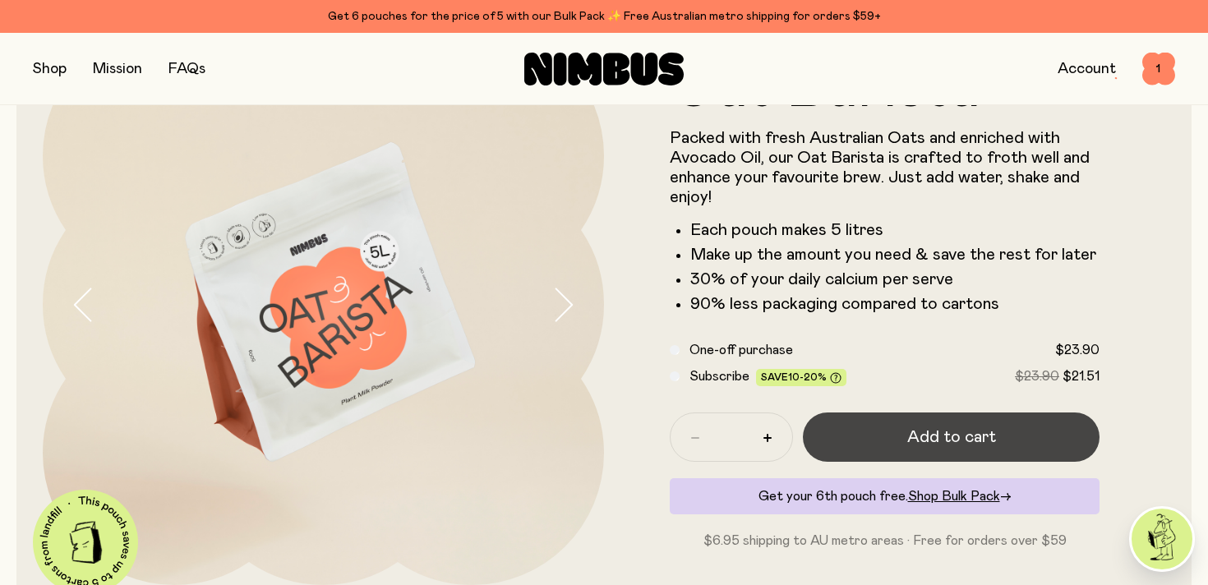
scroll to position [136, 0]
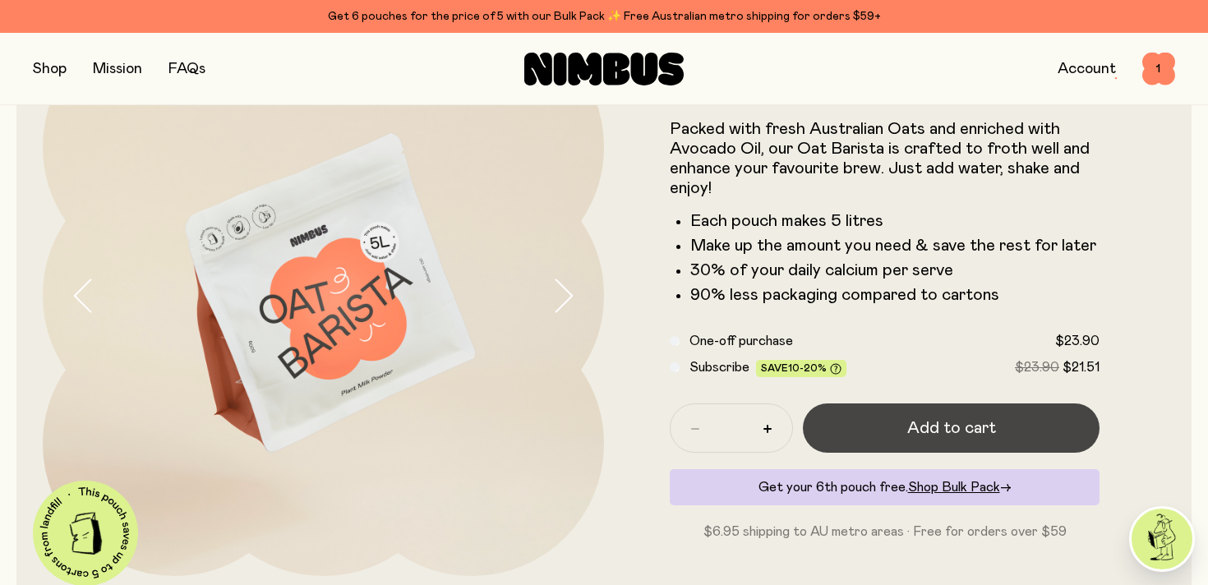
click at [930, 422] on span "Add to cart" at bounding box center [951, 427] width 89 height 23
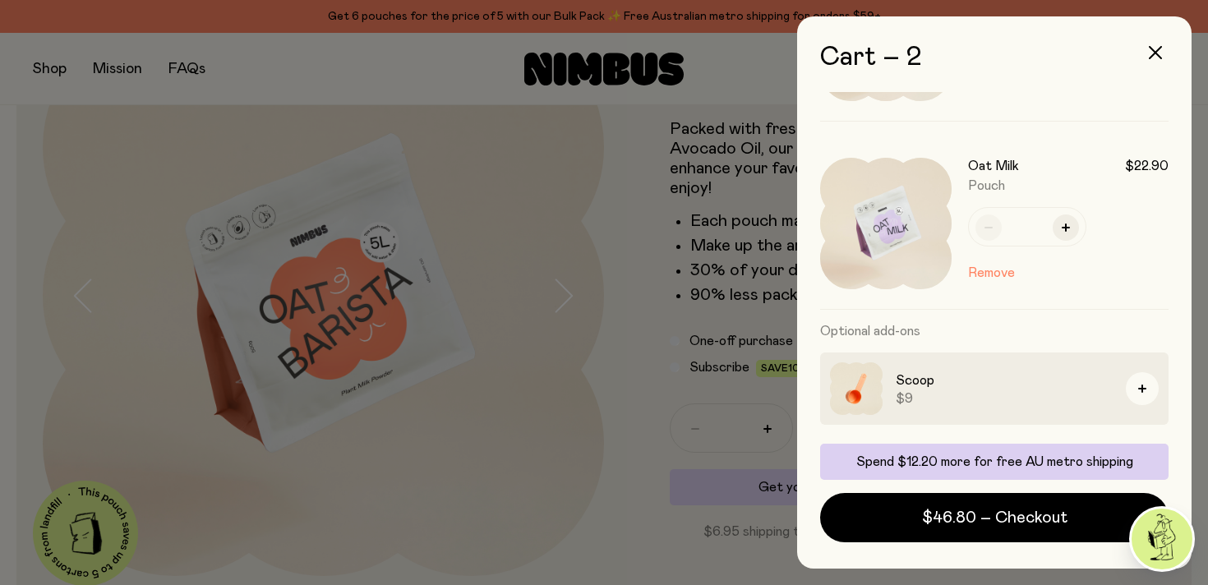
scroll to position [297, 0]
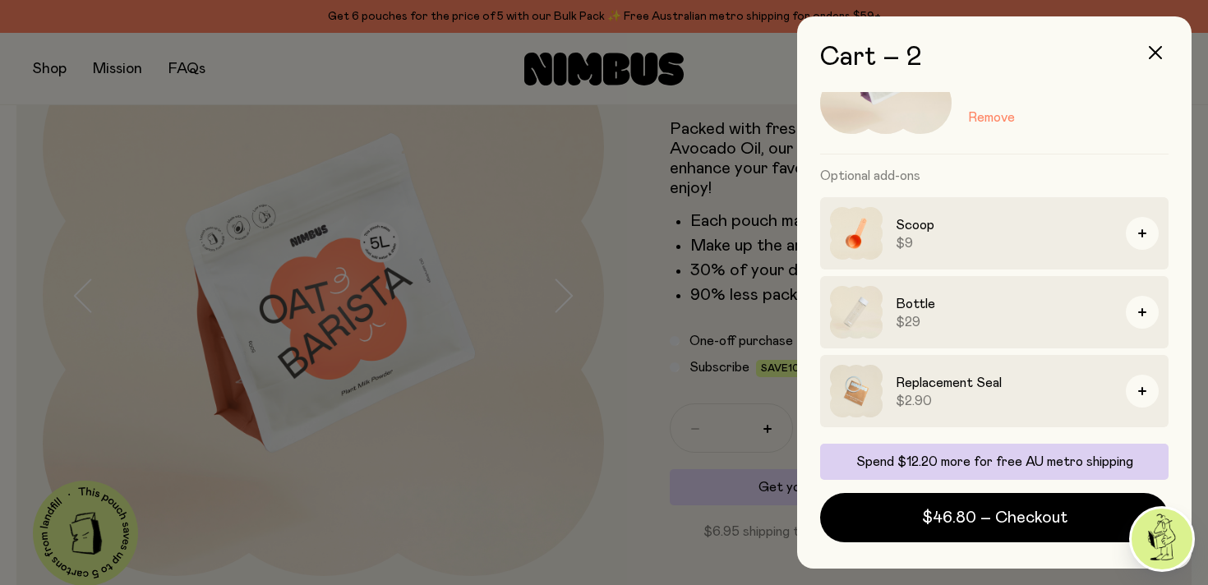
click at [669, 267] on div at bounding box center [604, 292] width 1208 height 585
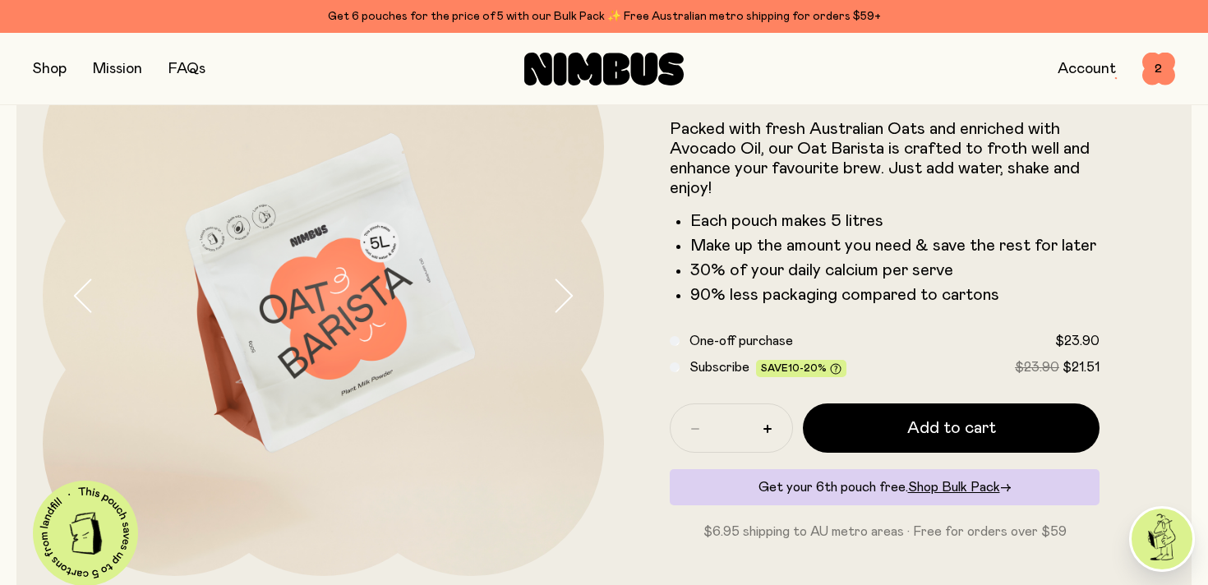
click at [61, 76] on button "button" at bounding box center [50, 69] width 34 height 23
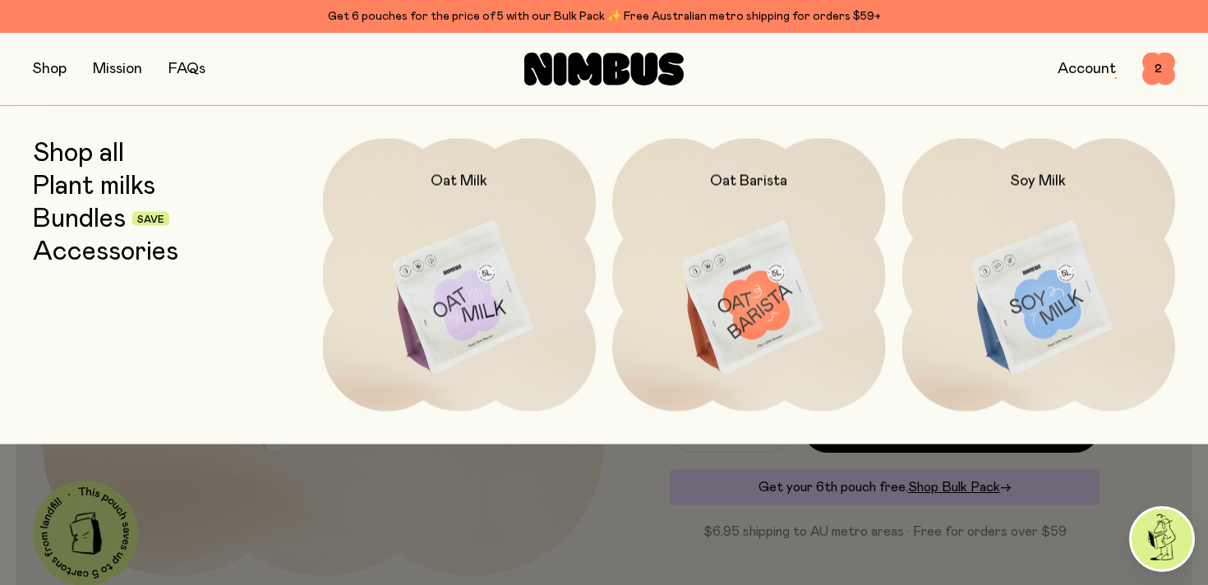
click at [118, 248] on link "Accessories" at bounding box center [105, 252] width 145 height 30
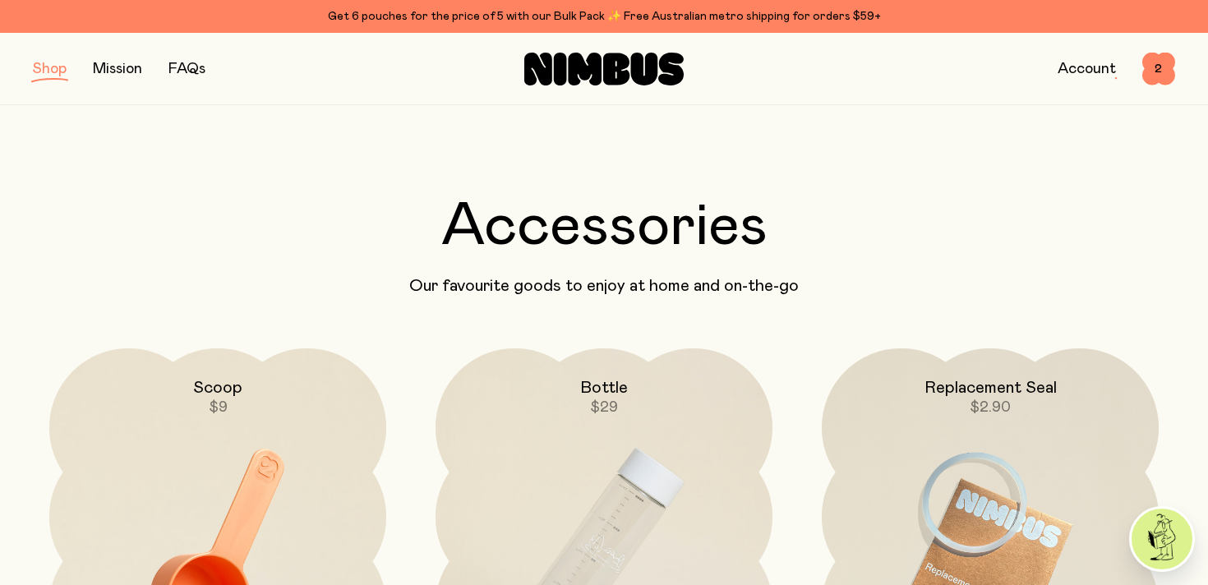
click at [62, 71] on button "button" at bounding box center [50, 69] width 34 height 23
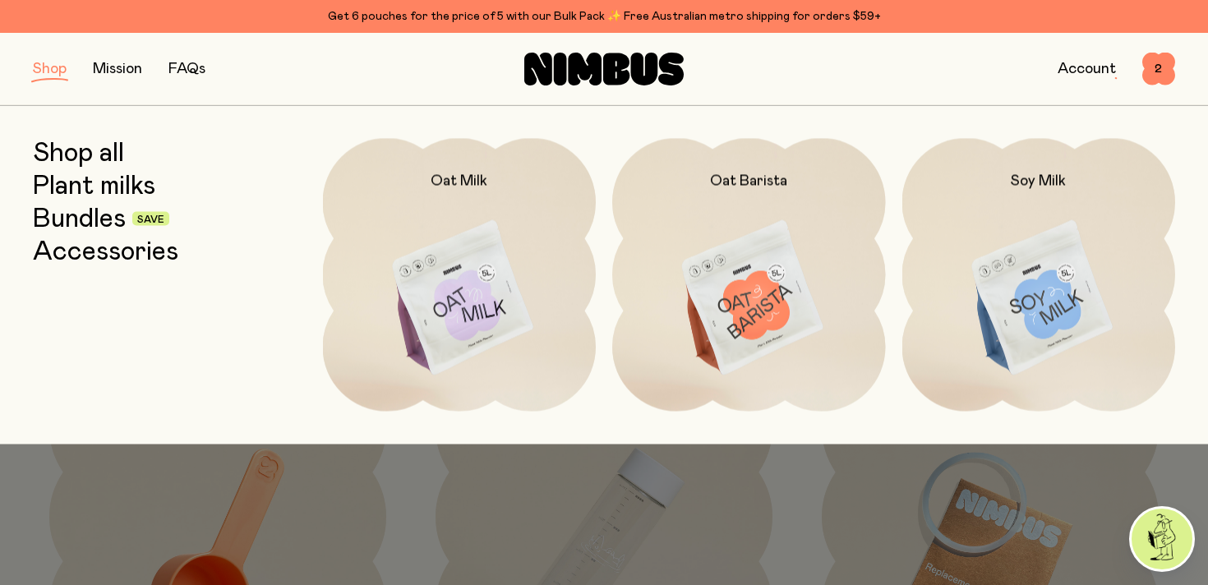
click at [132, 177] on link "Plant milks" at bounding box center [94, 186] width 122 height 30
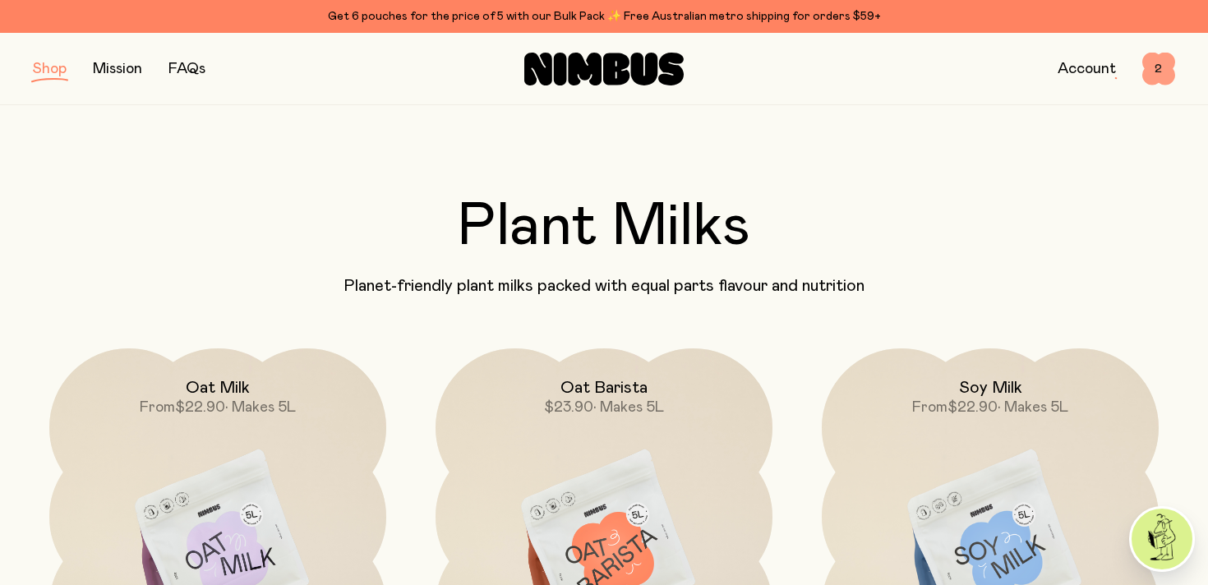
click at [1152, 63] on span "2" at bounding box center [1158, 69] width 33 height 33
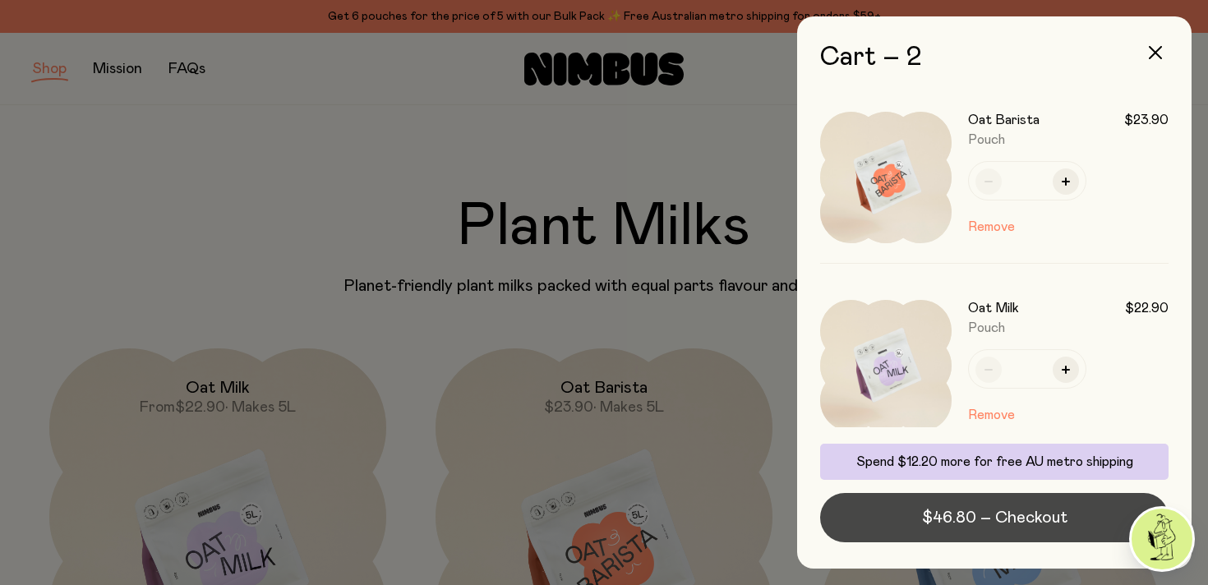
click at [1011, 528] on span "$46.80 – Checkout" at bounding box center [994, 517] width 145 height 23
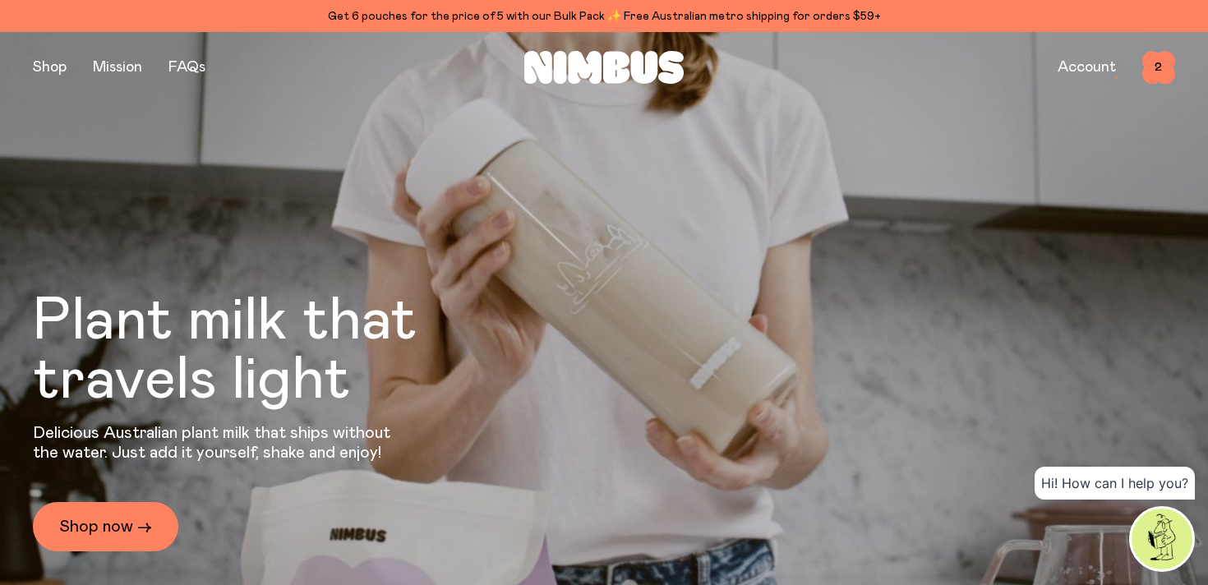
click at [1156, 563] on img at bounding box center [1161, 538] width 61 height 61
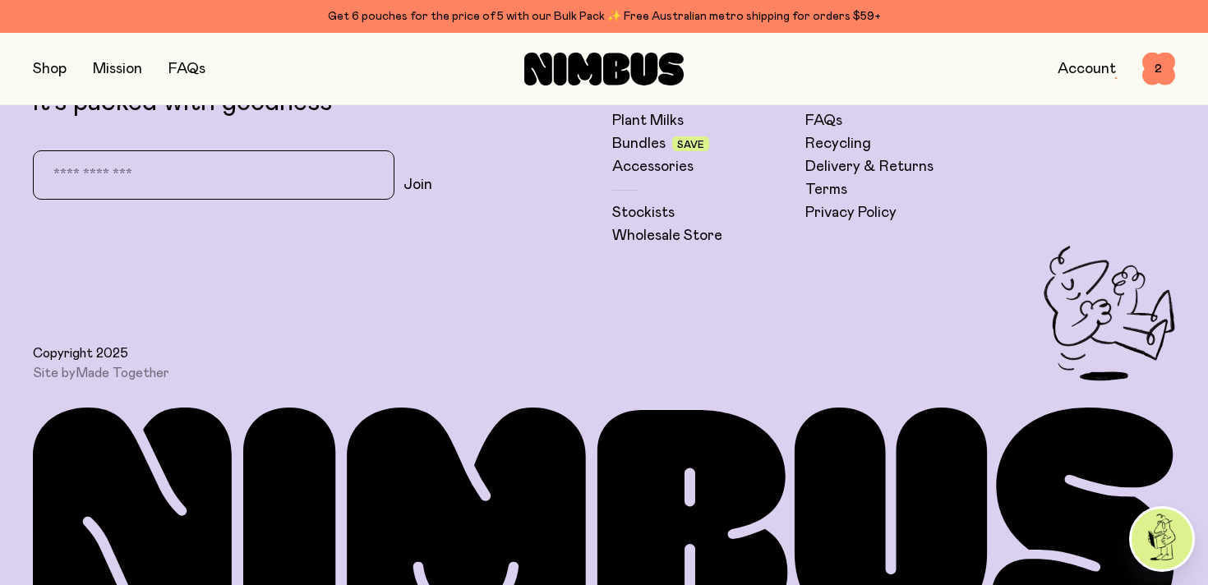
scroll to position [4586, 0]
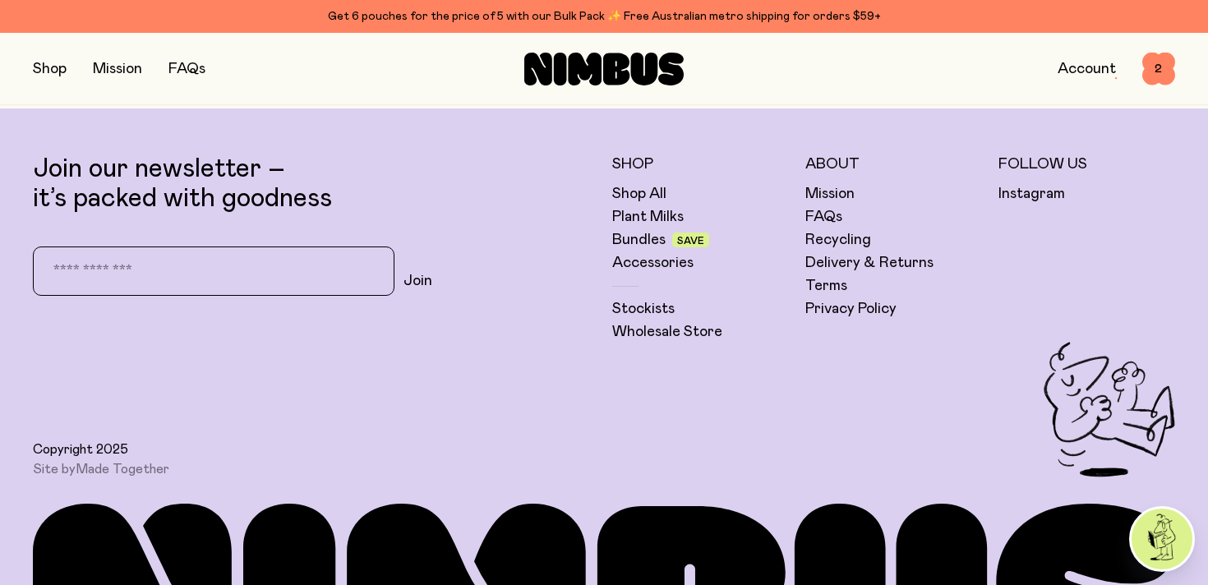
click at [154, 292] on div "Join" at bounding box center [213, 270] width 361 height 49
click at [147, 275] on input "email" at bounding box center [208, 271] width 343 height 35
click at [426, 271] on div "Join our newsletter – it’s packed with goodness Join" at bounding box center [314, 247] width 563 height 187
click at [1047, 194] on link "Instagram" at bounding box center [1031, 194] width 67 height 20
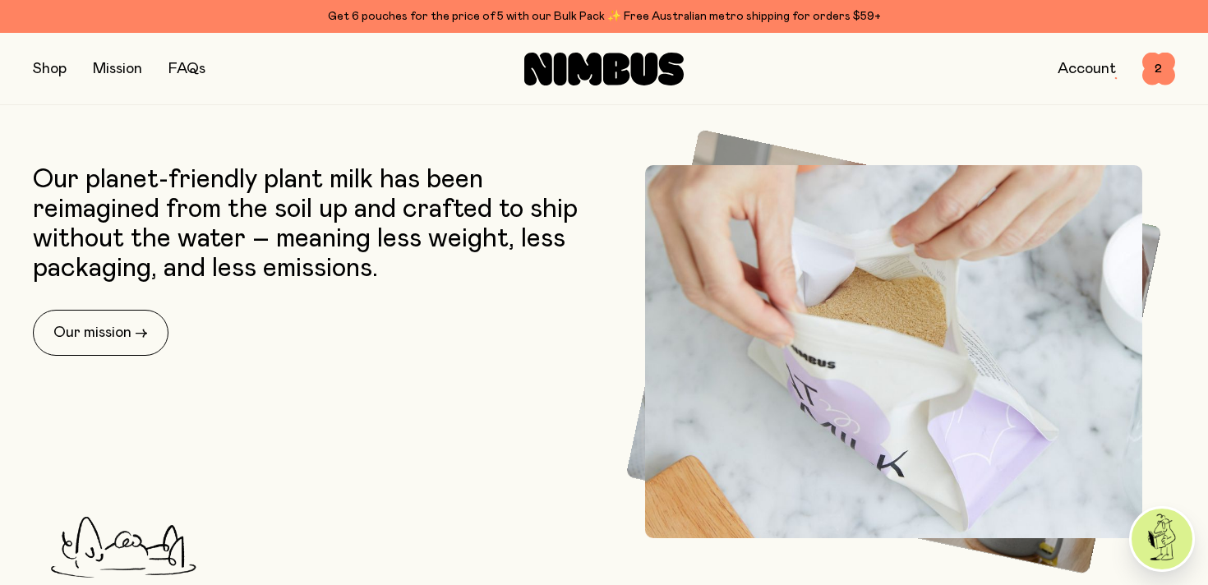
scroll to position [0, 0]
